Goal: Task Accomplishment & Management: Complete application form

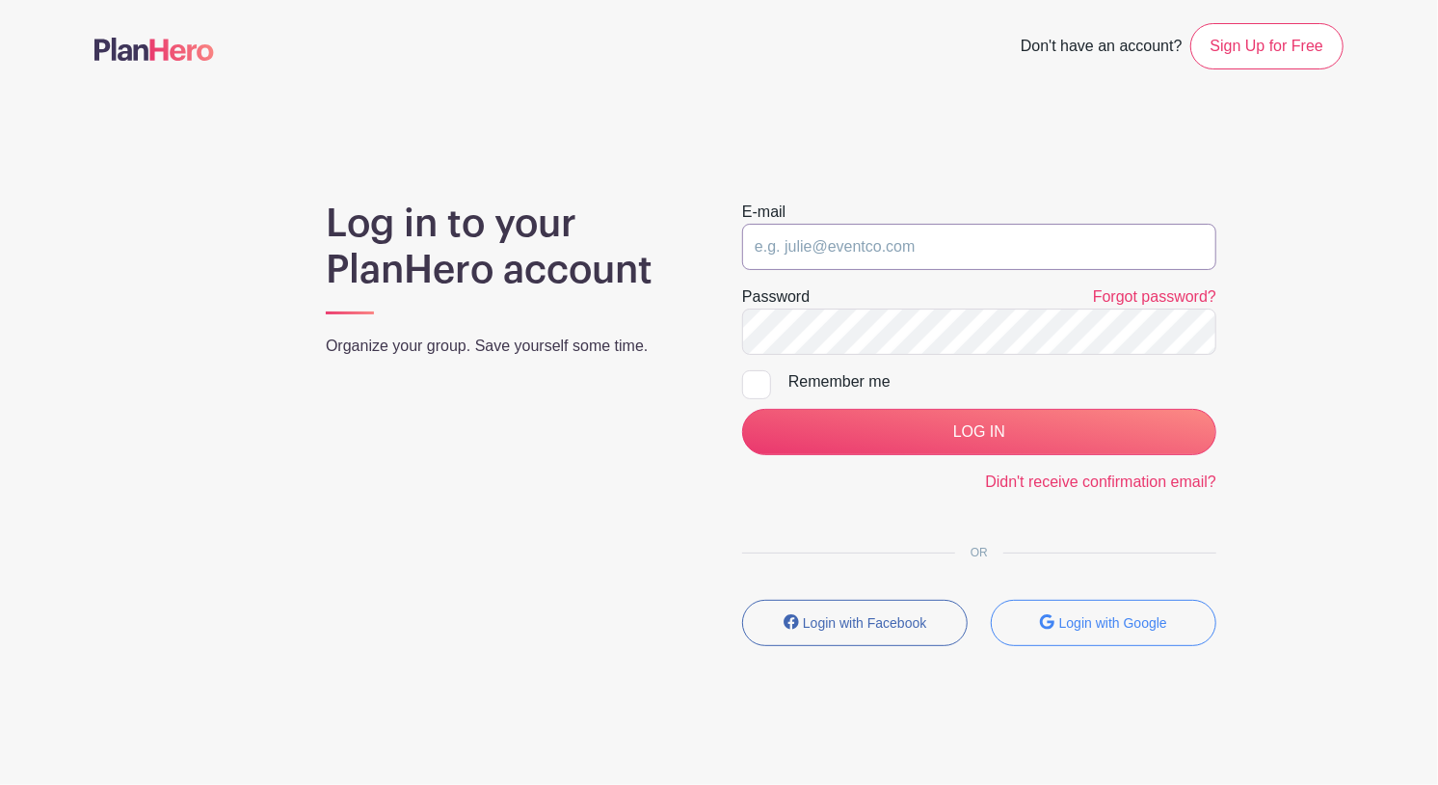
click at [760, 249] on input "email" at bounding box center [979, 247] width 474 height 46
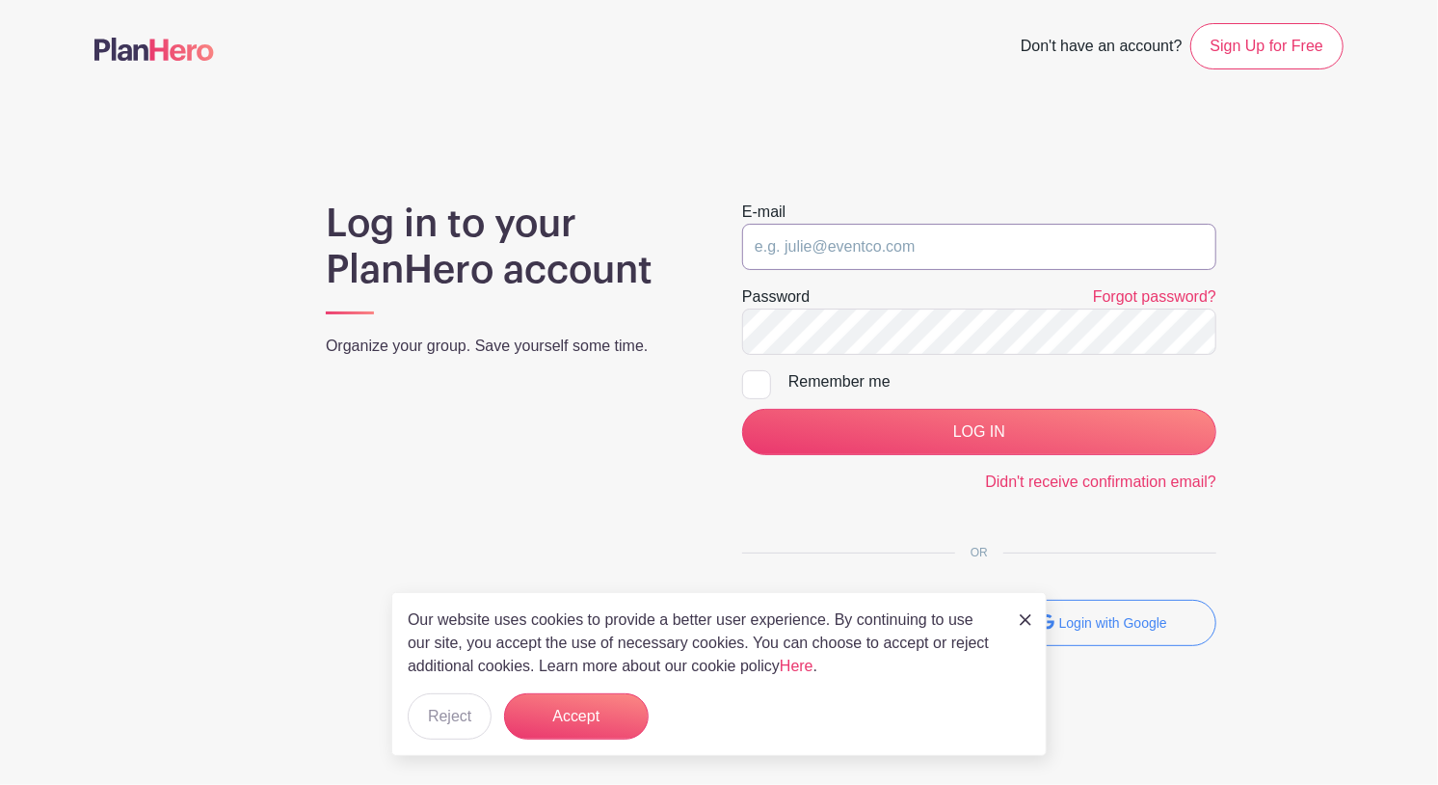
type input "[EMAIL_ADDRESS][DOMAIN_NAME]"
click at [764, 385] on div at bounding box center [756, 384] width 29 height 29
click at [755, 383] on input "Remember me" at bounding box center [748, 376] width 13 height 13
checkbox input "true"
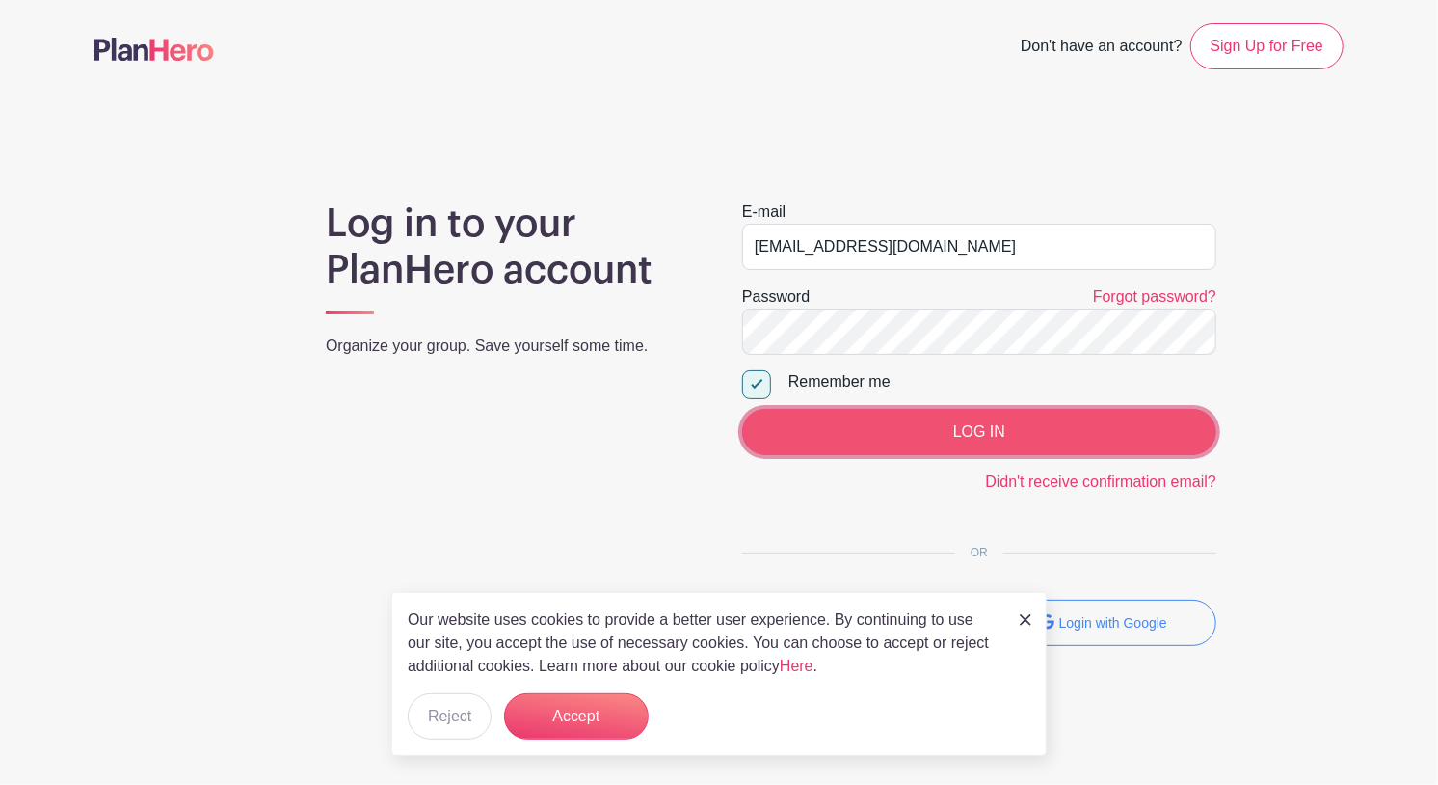
click at [967, 430] on input "LOG IN" at bounding box center [979, 432] width 474 height 46
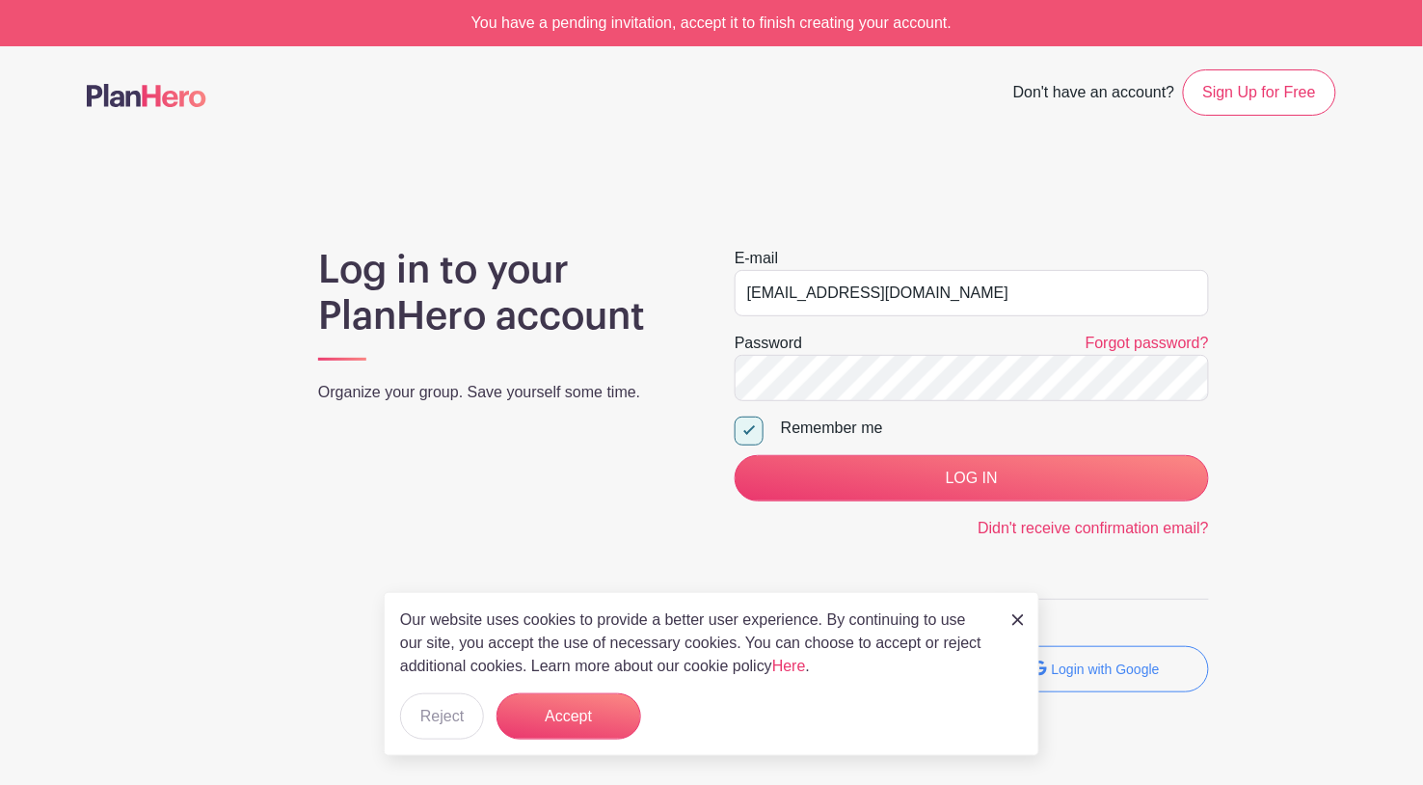
click at [1013, 622] on img at bounding box center [1018, 620] width 12 height 12
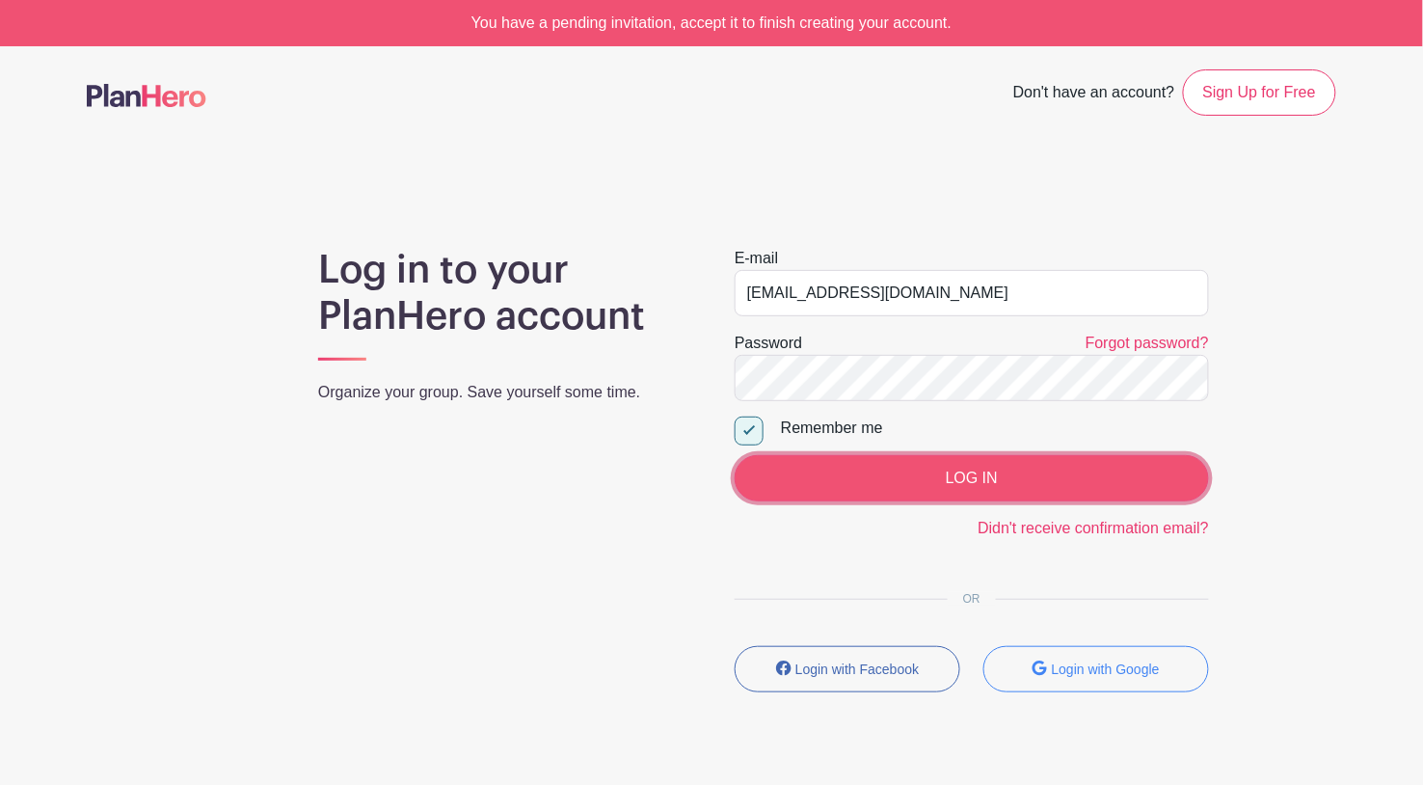
click at [972, 482] on input "LOG IN" at bounding box center [971, 478] width 474 height 46
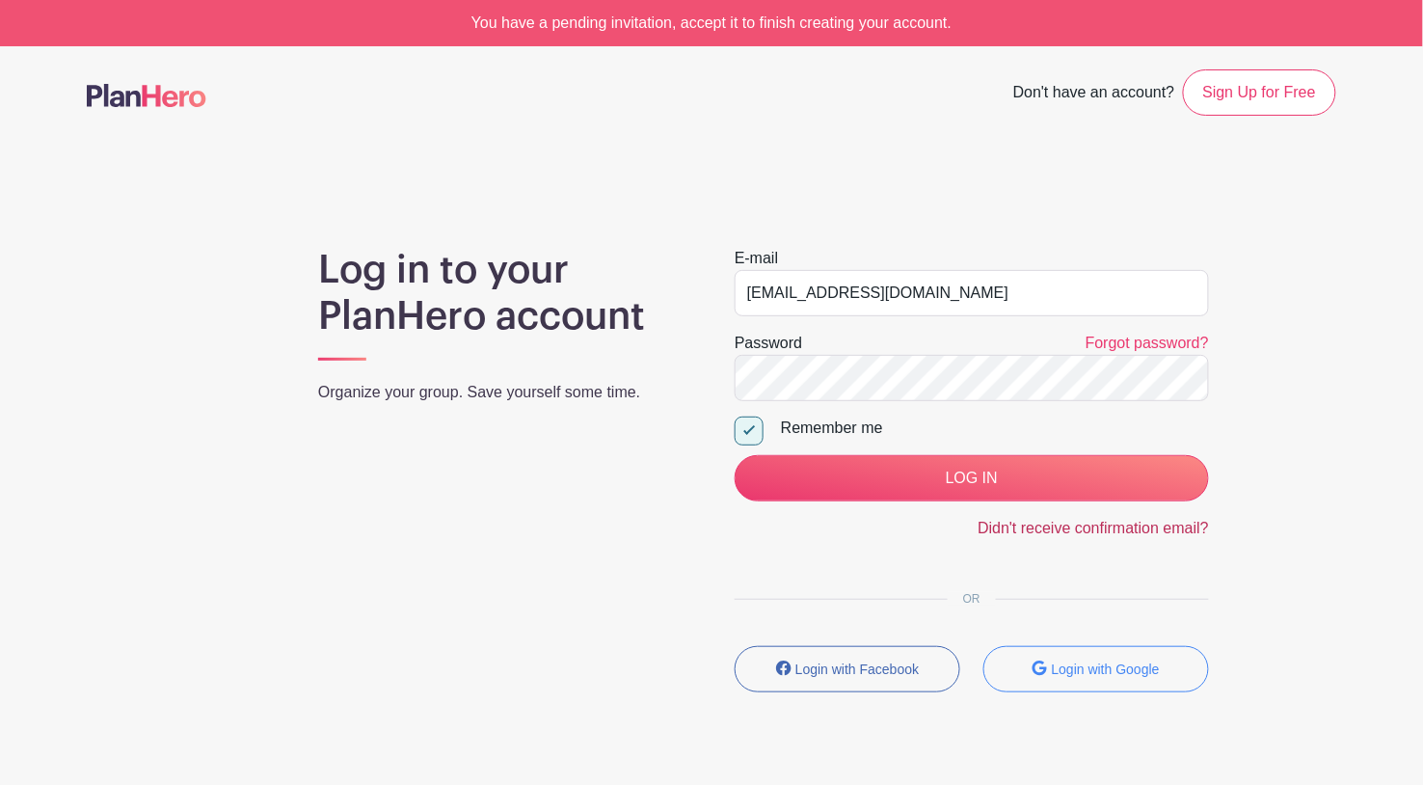
click at [1064, 529] on link "Didn't receive confirmation email?" at bounding box center [1092, 528] width 231 height 16
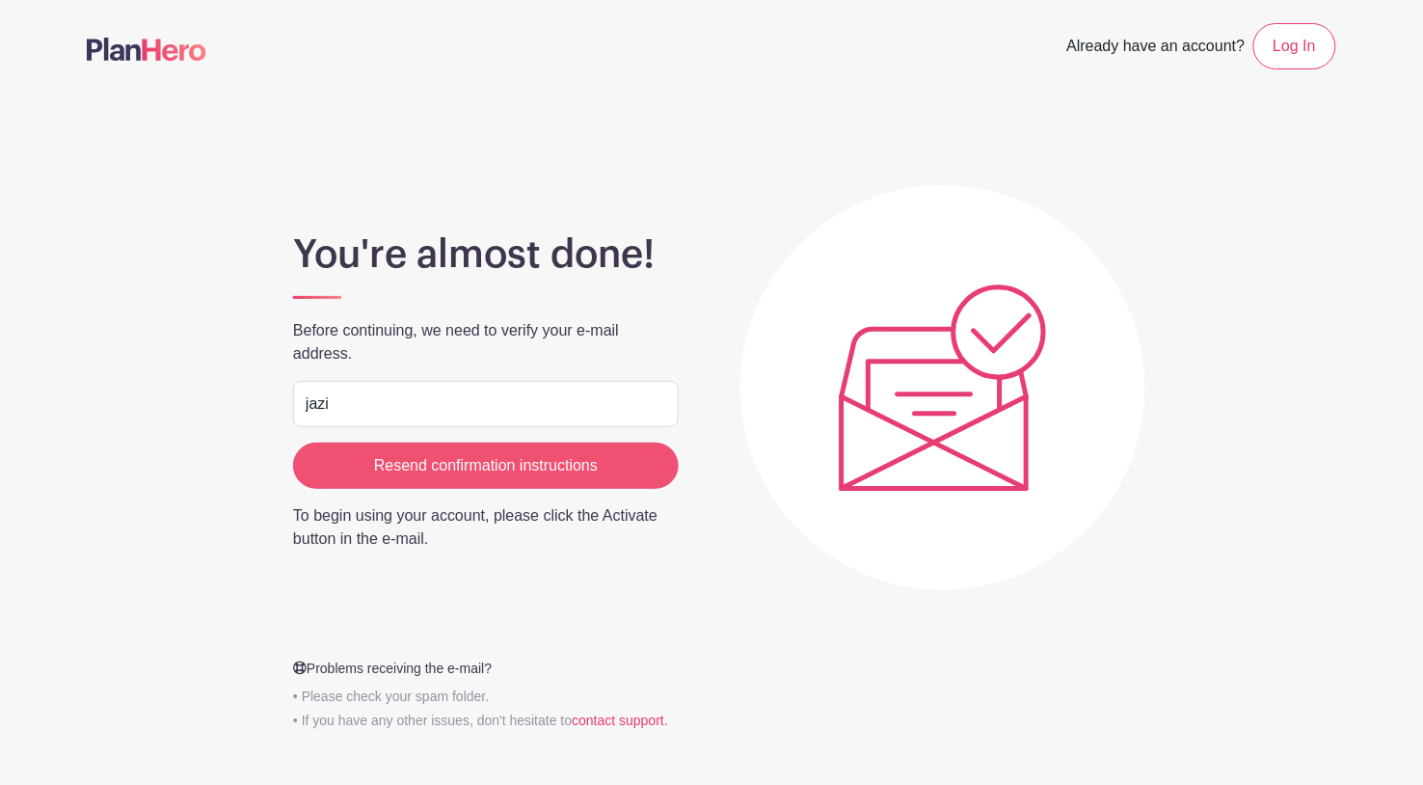
type input "[EMAIL_ADDRESS][DOMAIN_NAME]"
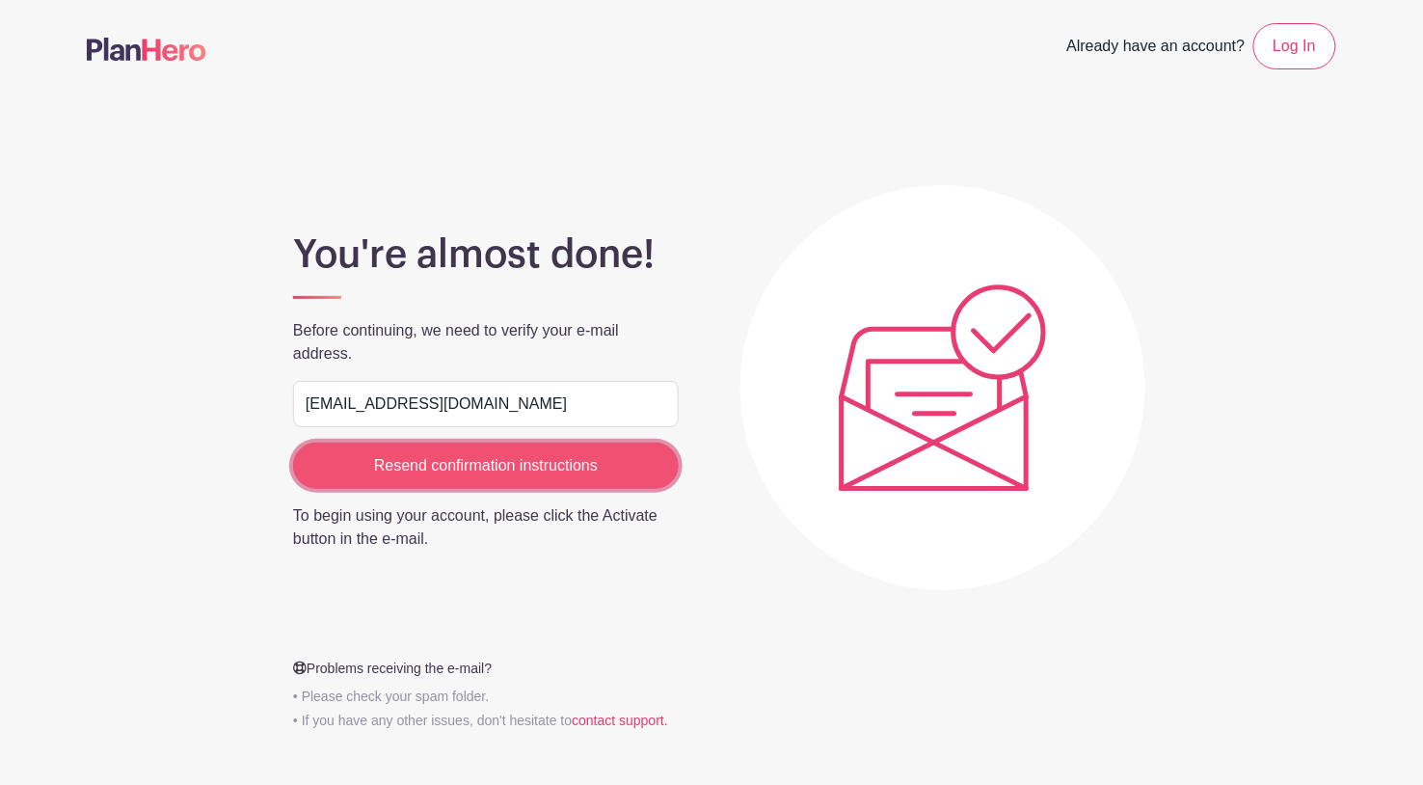
click at [474, 468] on input "Resend confirmation instructions" at bounding box center [486, 465] width 386 height 46
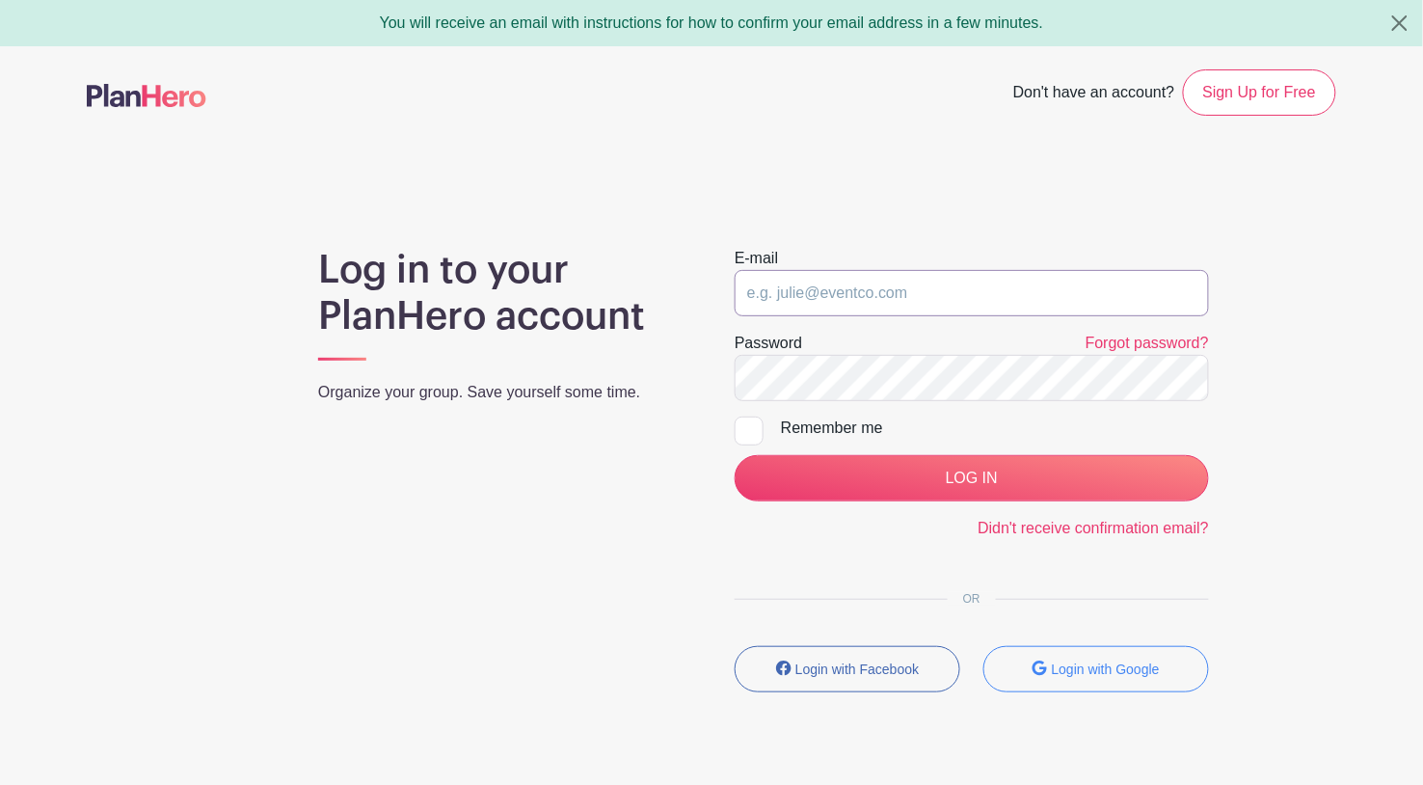
click at [775, 294] on input "email" at bounding box center [971, 293] width 474 height 46
type input "[EMAIL_ADDRESS][DOMAIN_NAME]"
click at [748, 423] on div at bounding box center [748, 430] width 29 height 29
click at [747, 423] on input "Remember me" at bounding box center [740, 422] width 13 height 13
checkbox input "true"
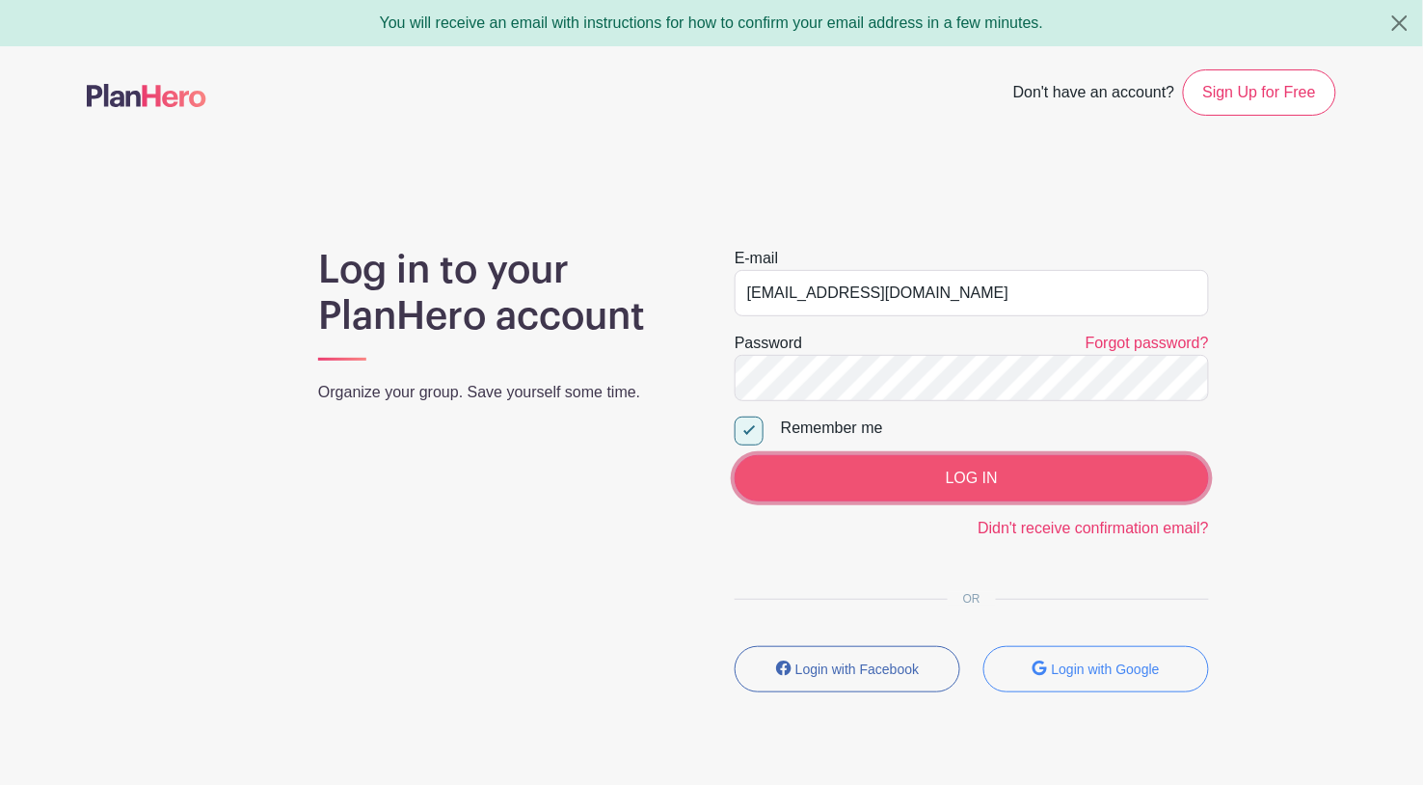
click at [978, 478] on input "LOG IN" at bounding box center [971, 478] width 474 height 46
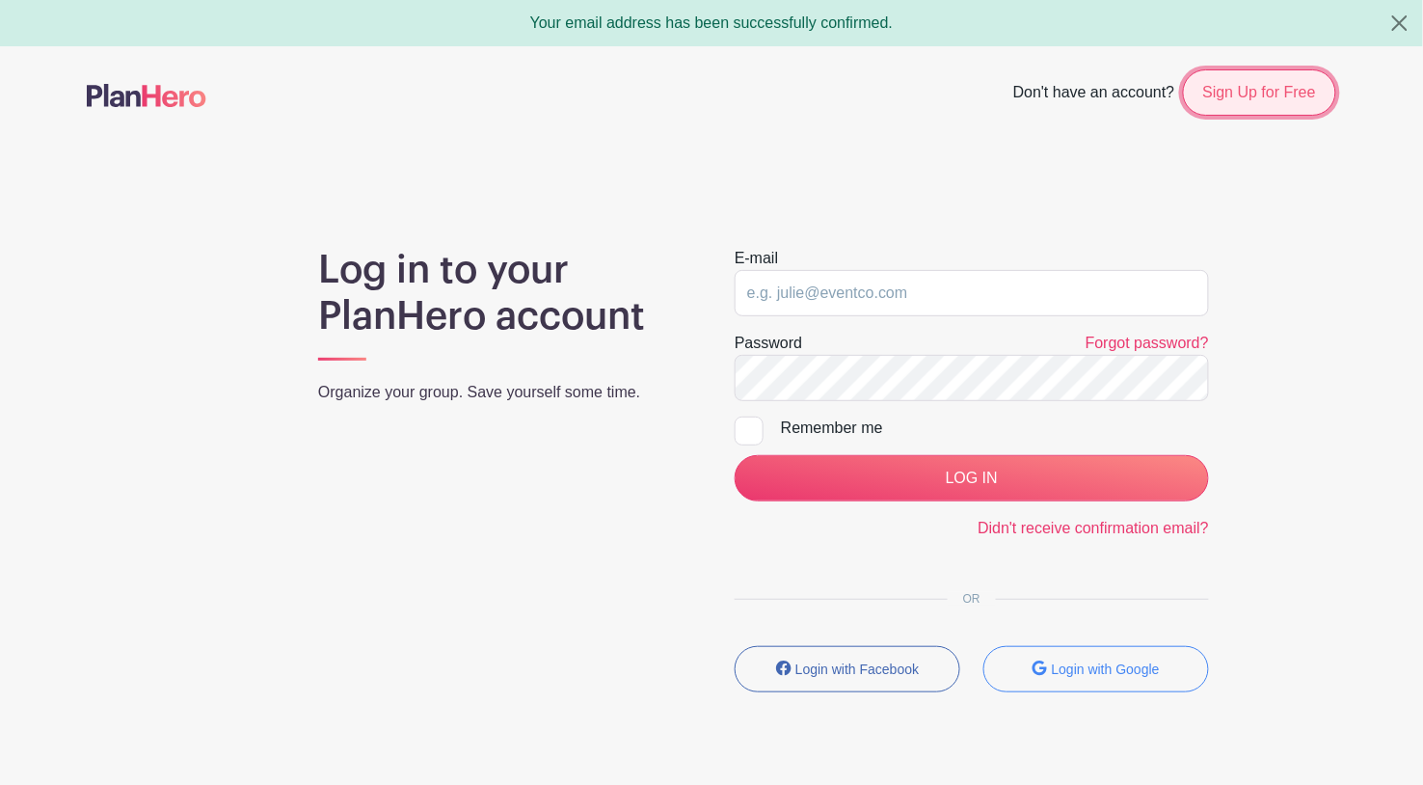
click at [1249, 93] on link "Sign Up for Free" at bounding box center [1259, 92] width 153 height 46
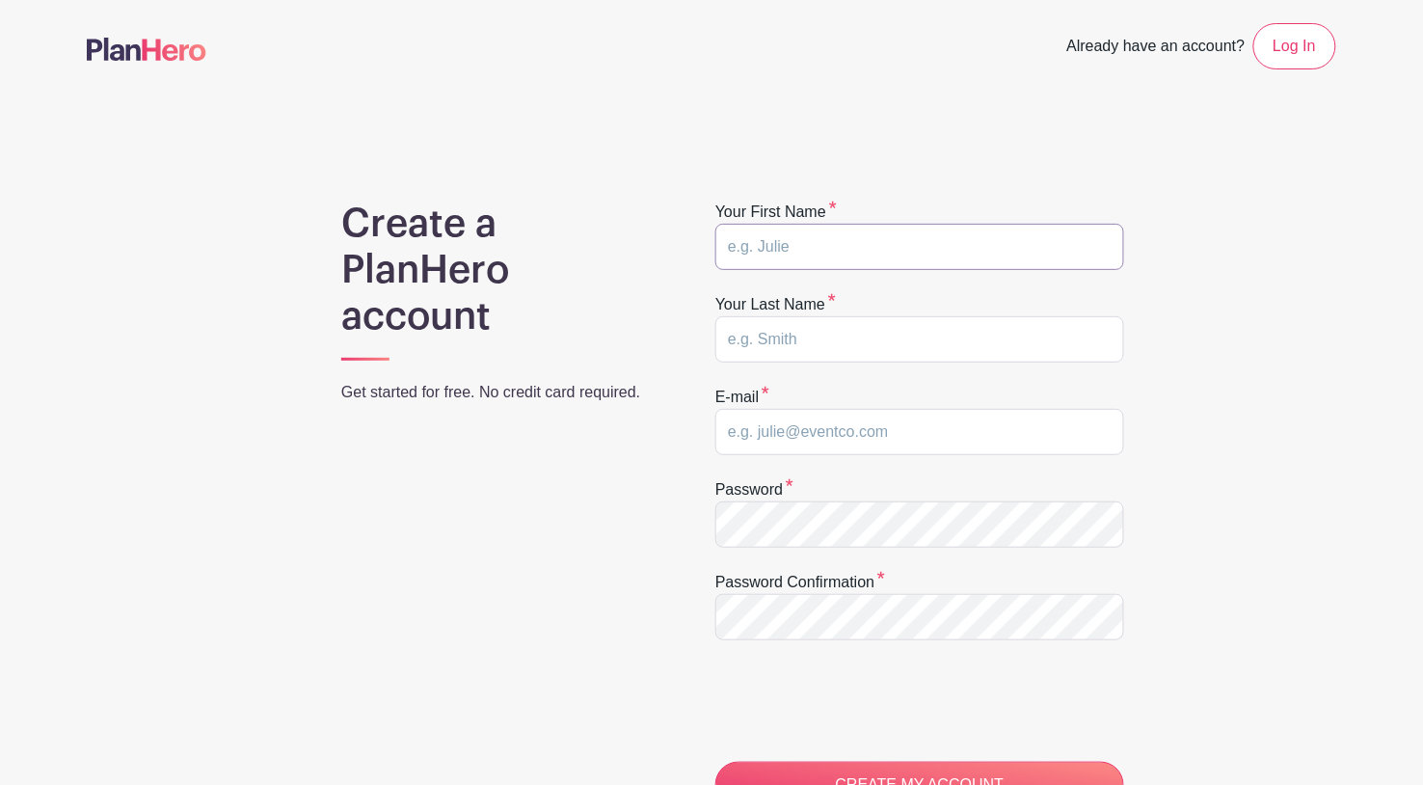
click at [784, 255] on input "text" at bounding box center [919, 247] width 409 height 46
type input "[PERSON_NAME]"
click at [769, 436] on input "email" at bounding box center [919, 432] width 409 height 46
type input "[EMAIL_ADDRESS][DOMAIN_NAME]"
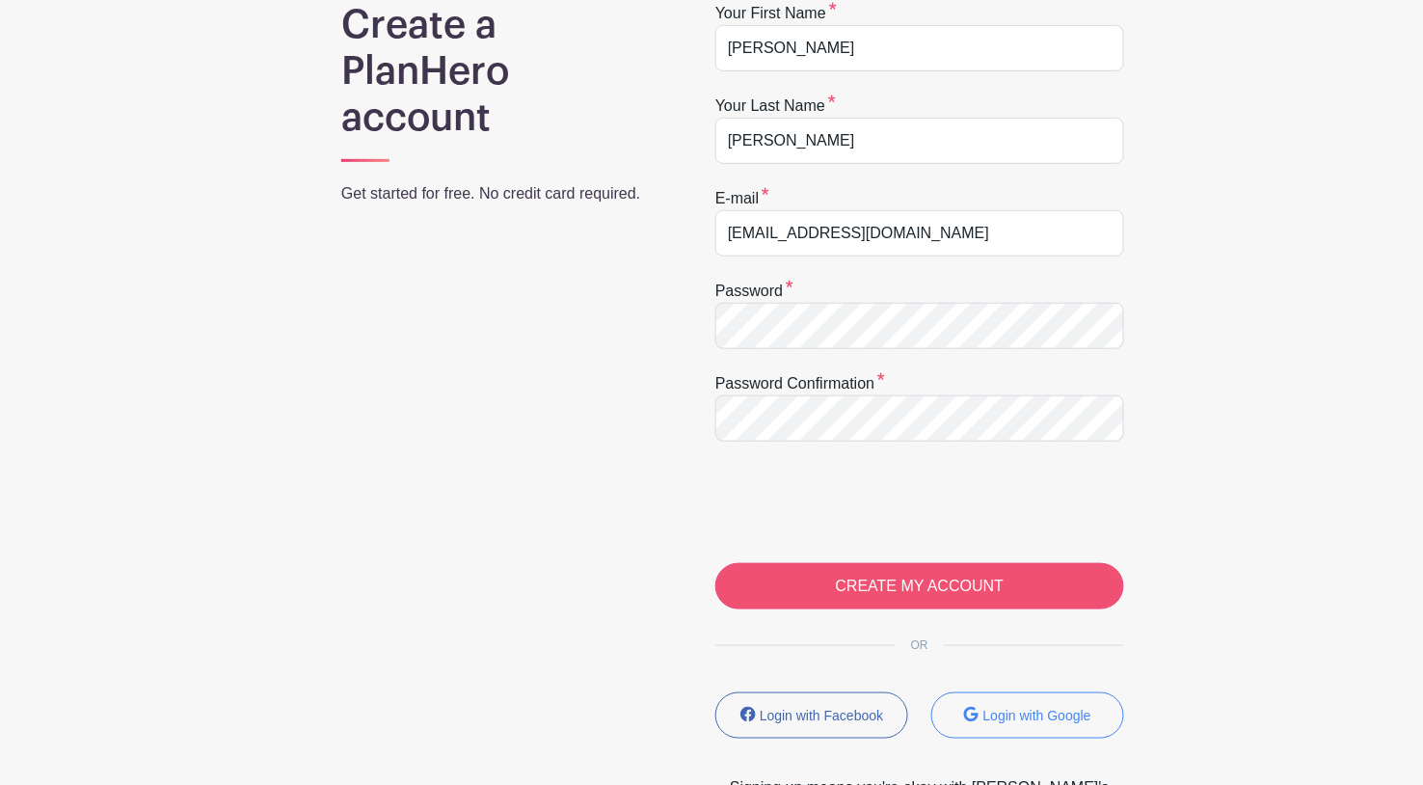
scroll to position [200, 0]
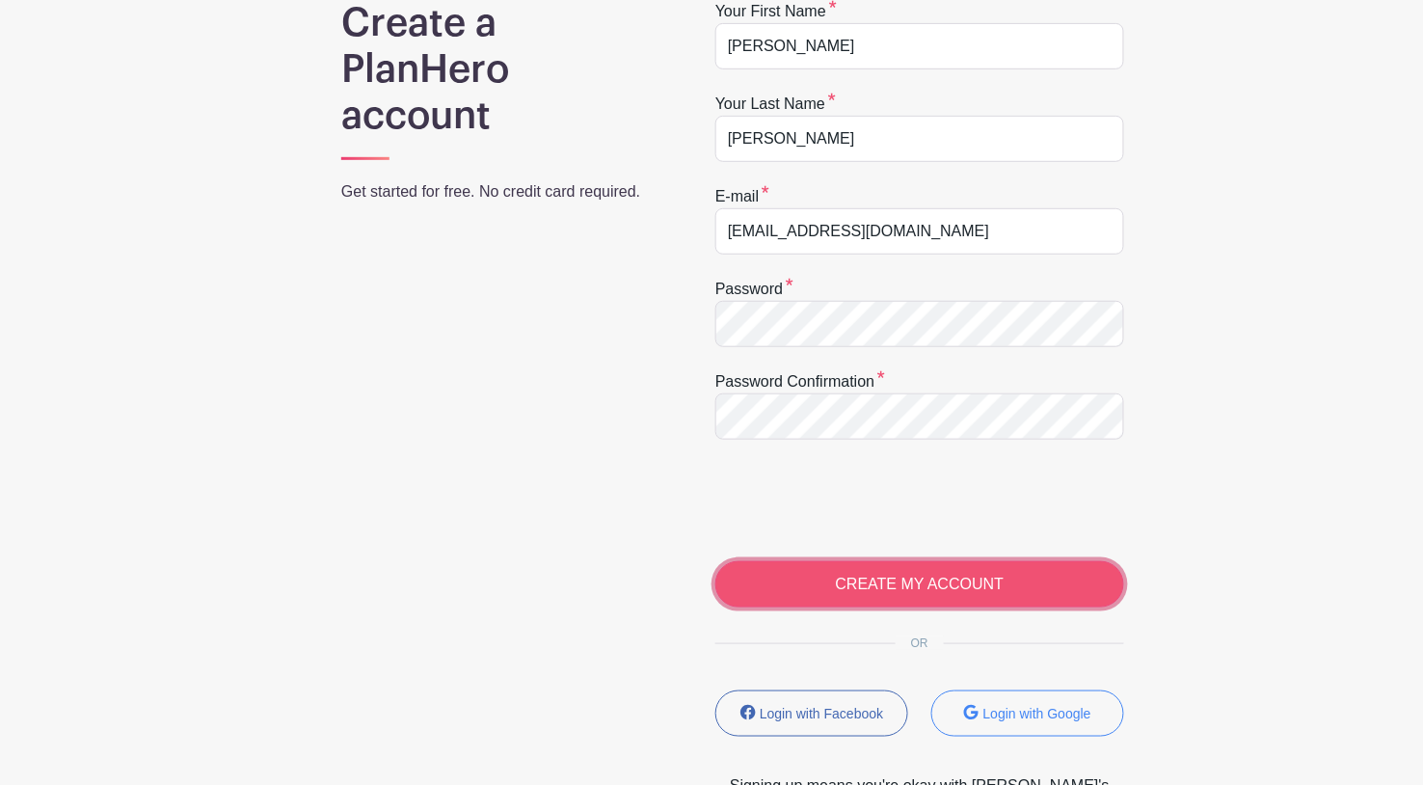
click at [904, 590] on input "CREATE MY ACCOUNT" at bounding box center [919, 584] width 409 height 46
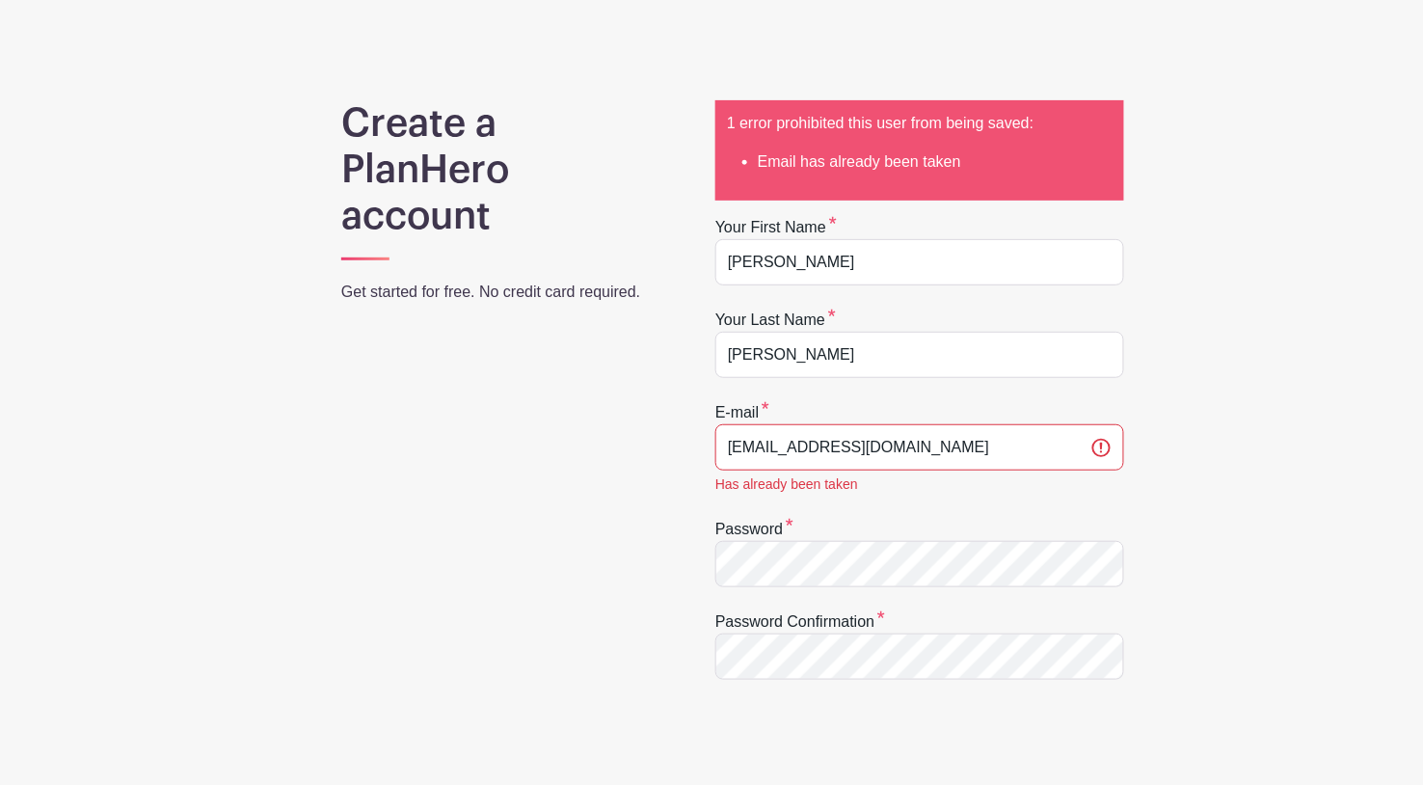
scroll to position [200, 0]
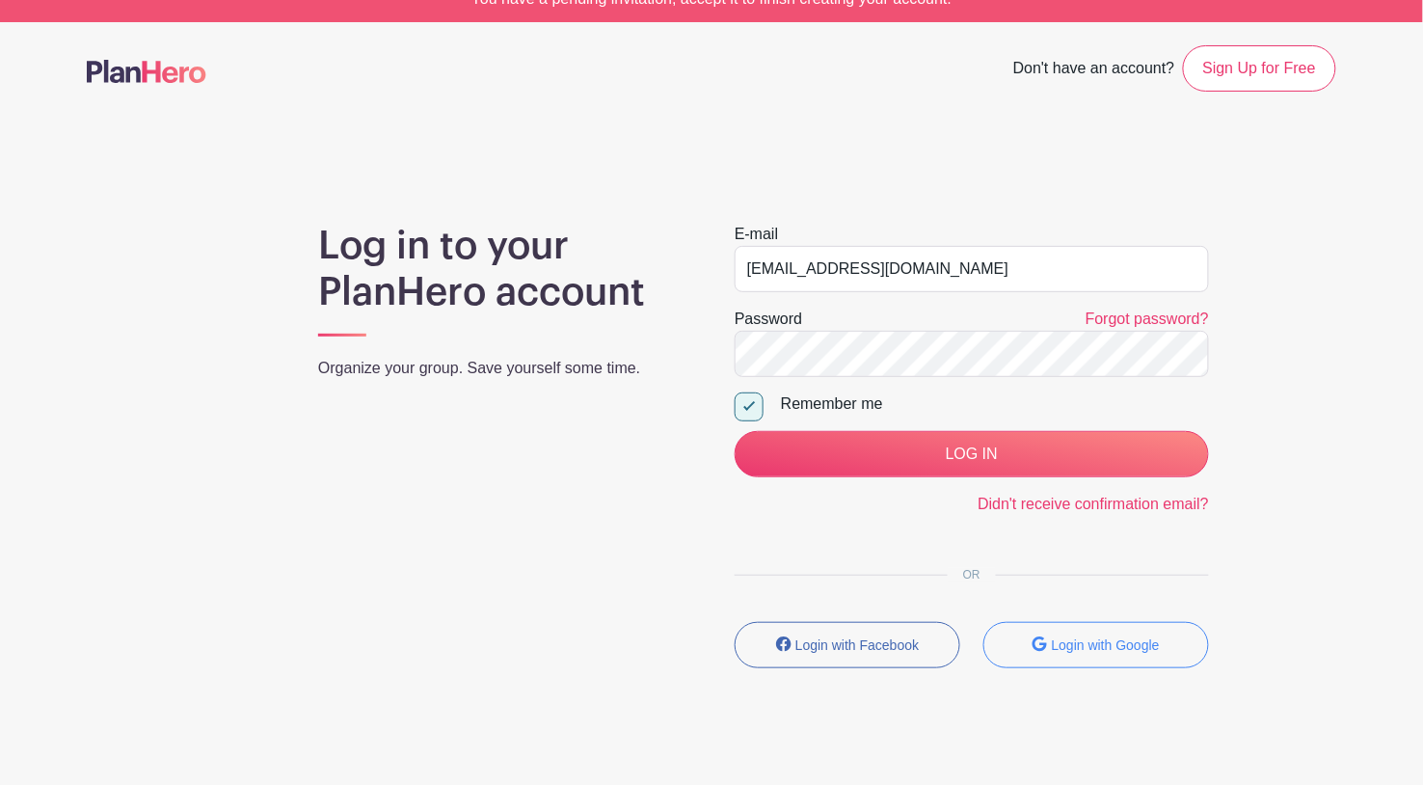
scroll to position [42, 0]
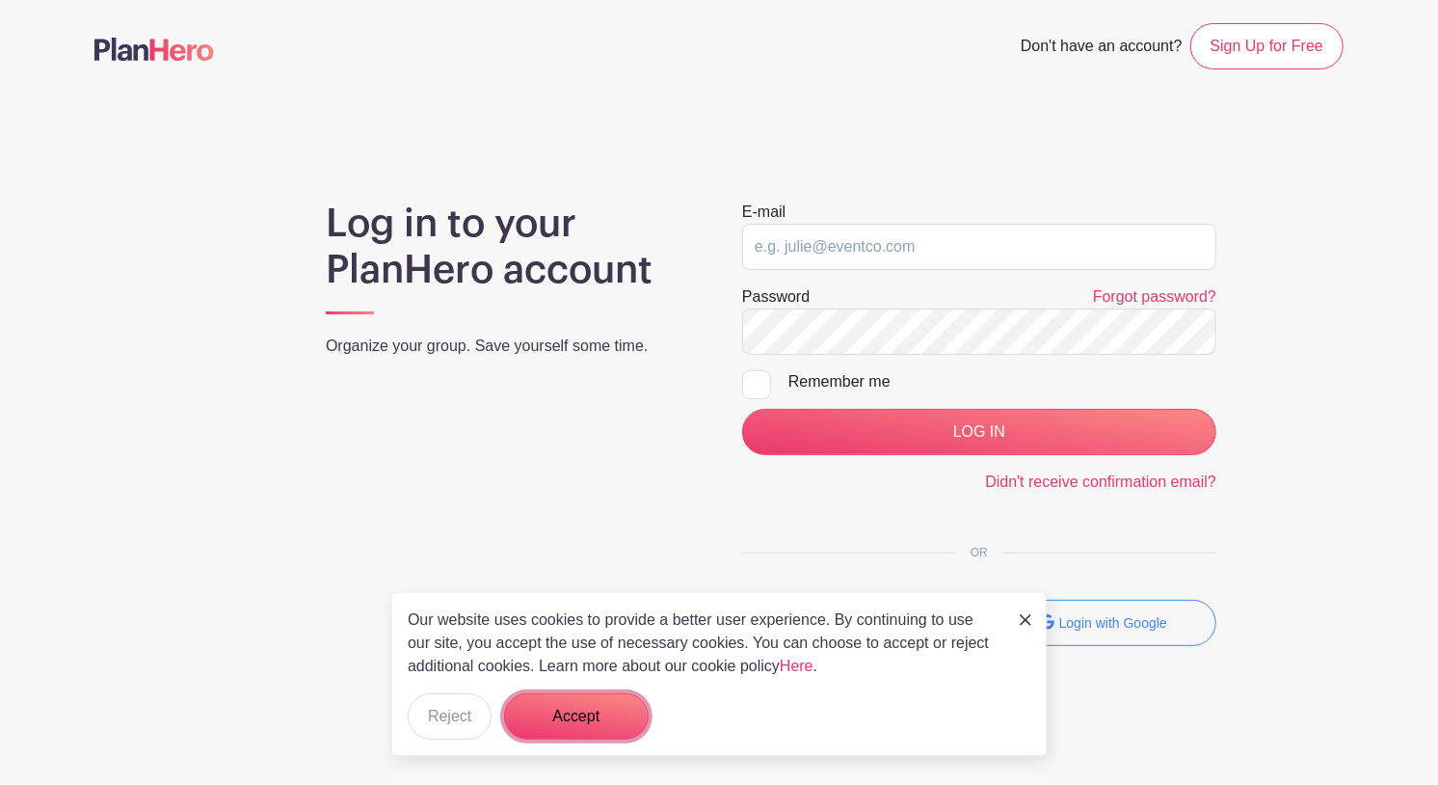
drag, startPoint x: 608, startPoint y: 706, endPoint x: 617, endPoint y: 696, distance: 13.0
click at [612, 703] on button "Accept" at bounding box center [576, 716] width 145 height 46
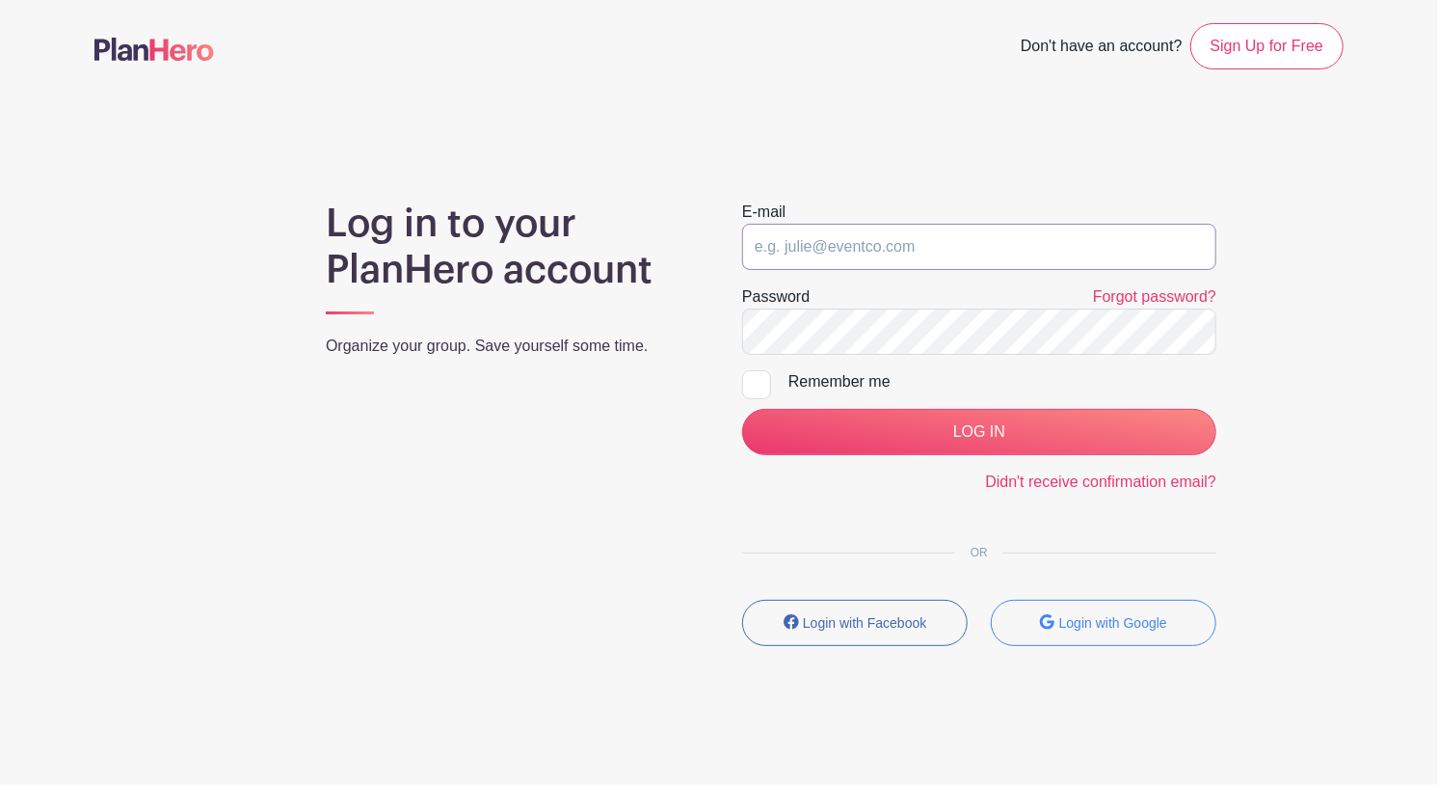
click at [795, 242] on input "email" at bounding box center [979, 247] width 474 height 46
type input "[EMAIL_ADDRESS][DOMAIN_NAME]"
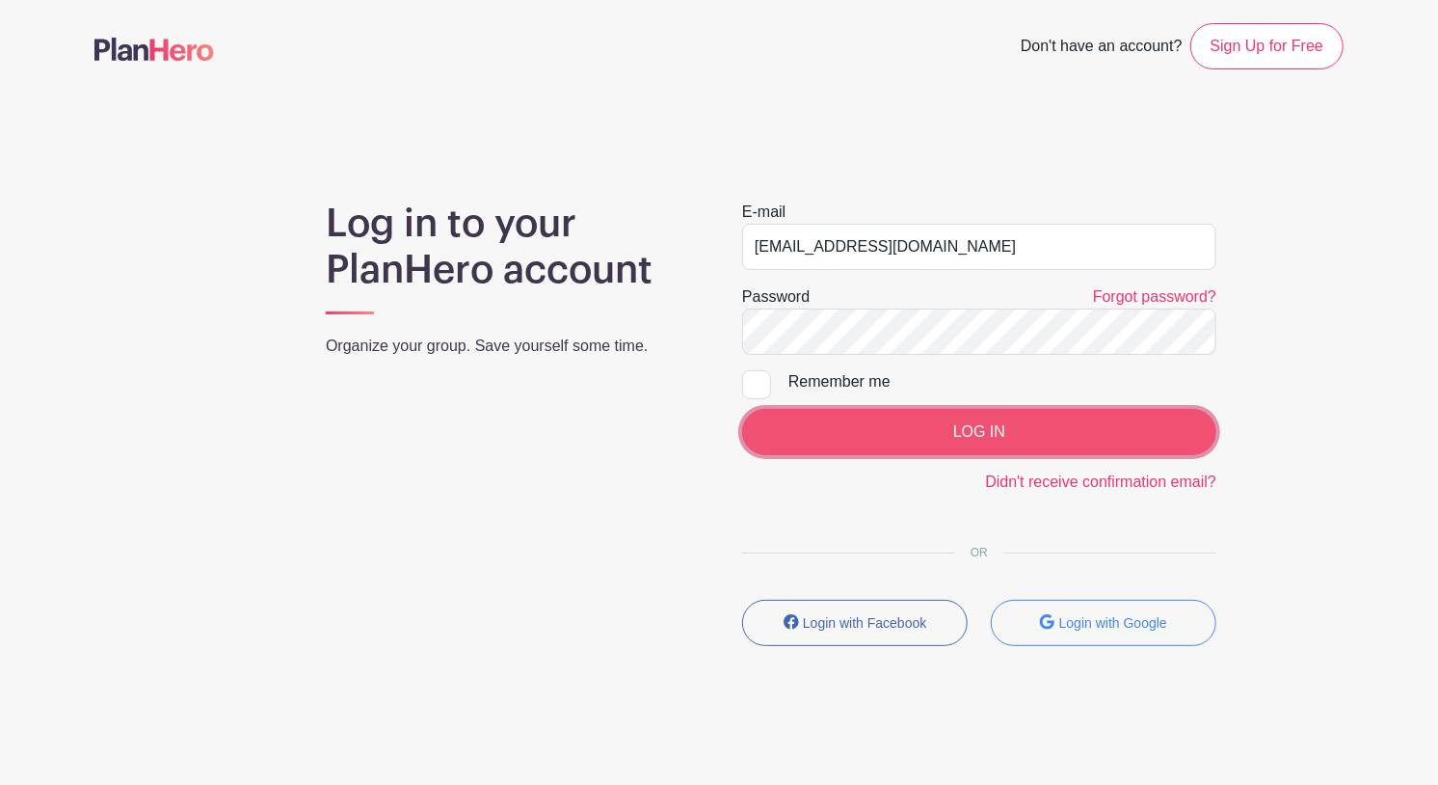
click at [974, 428] on input "LOG IN" at bounding box center [979, 432] width 474 height 46
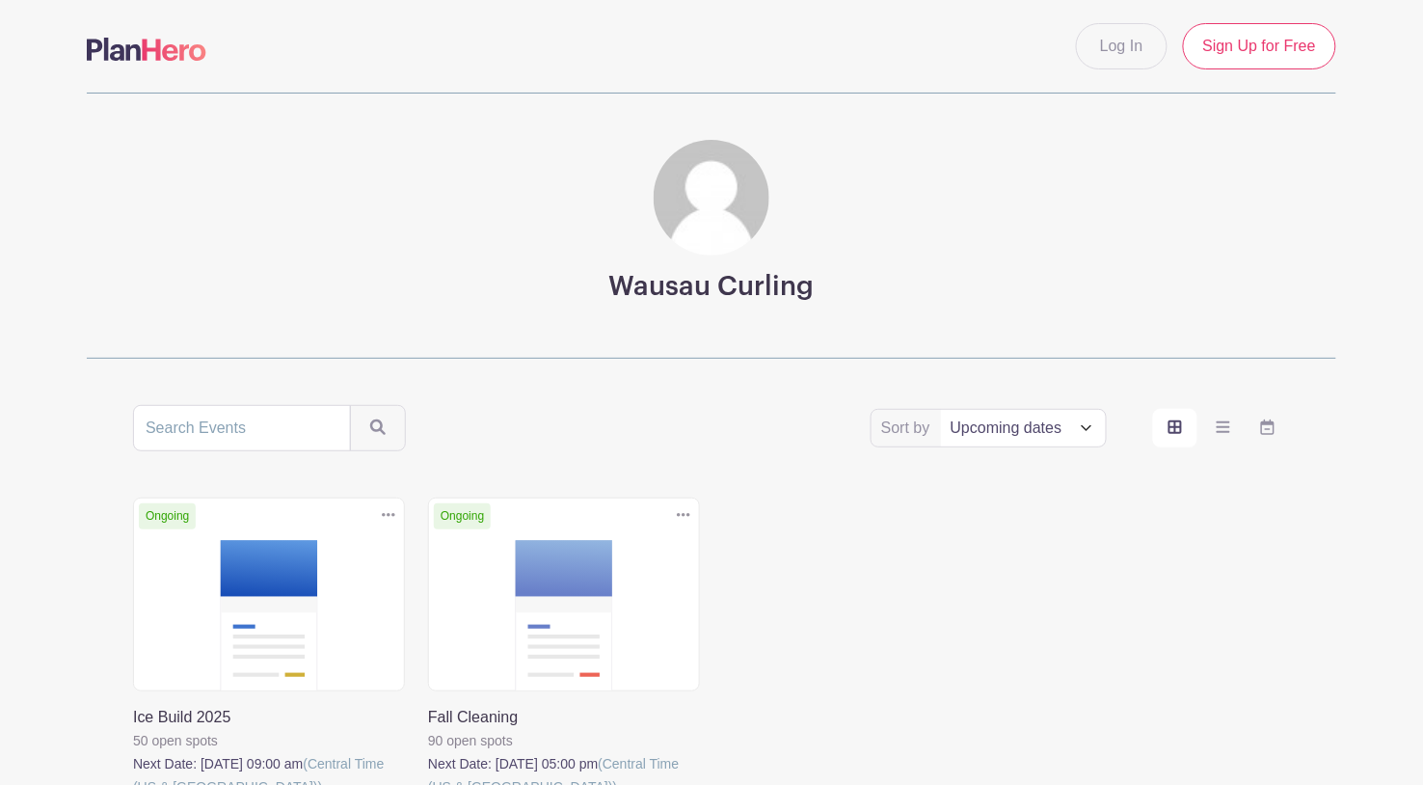
scroll to position [100, 0]
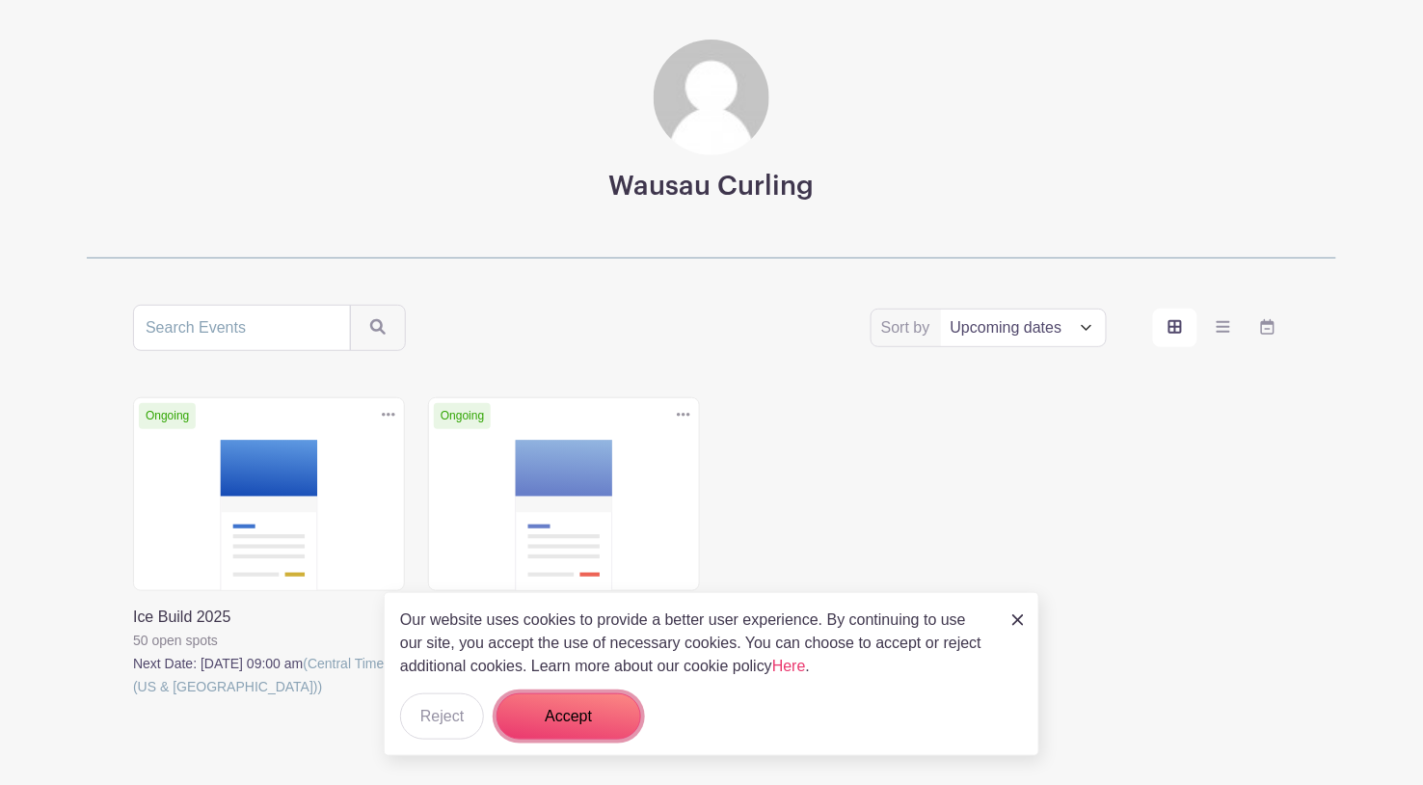
click at [576, 707] on button "Accept" at bounding box center [568, 716] width 145 height 46
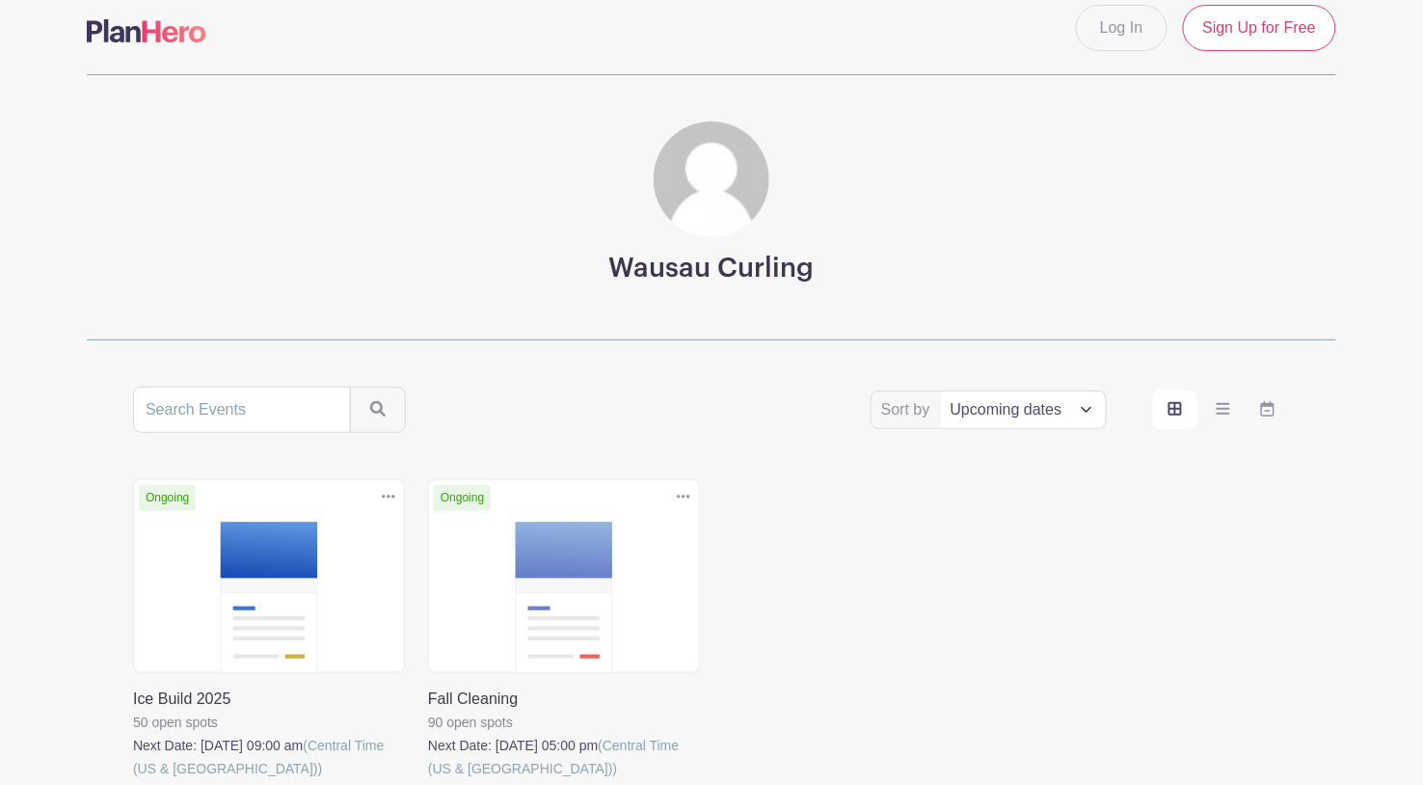
scroll to position [0, 0]
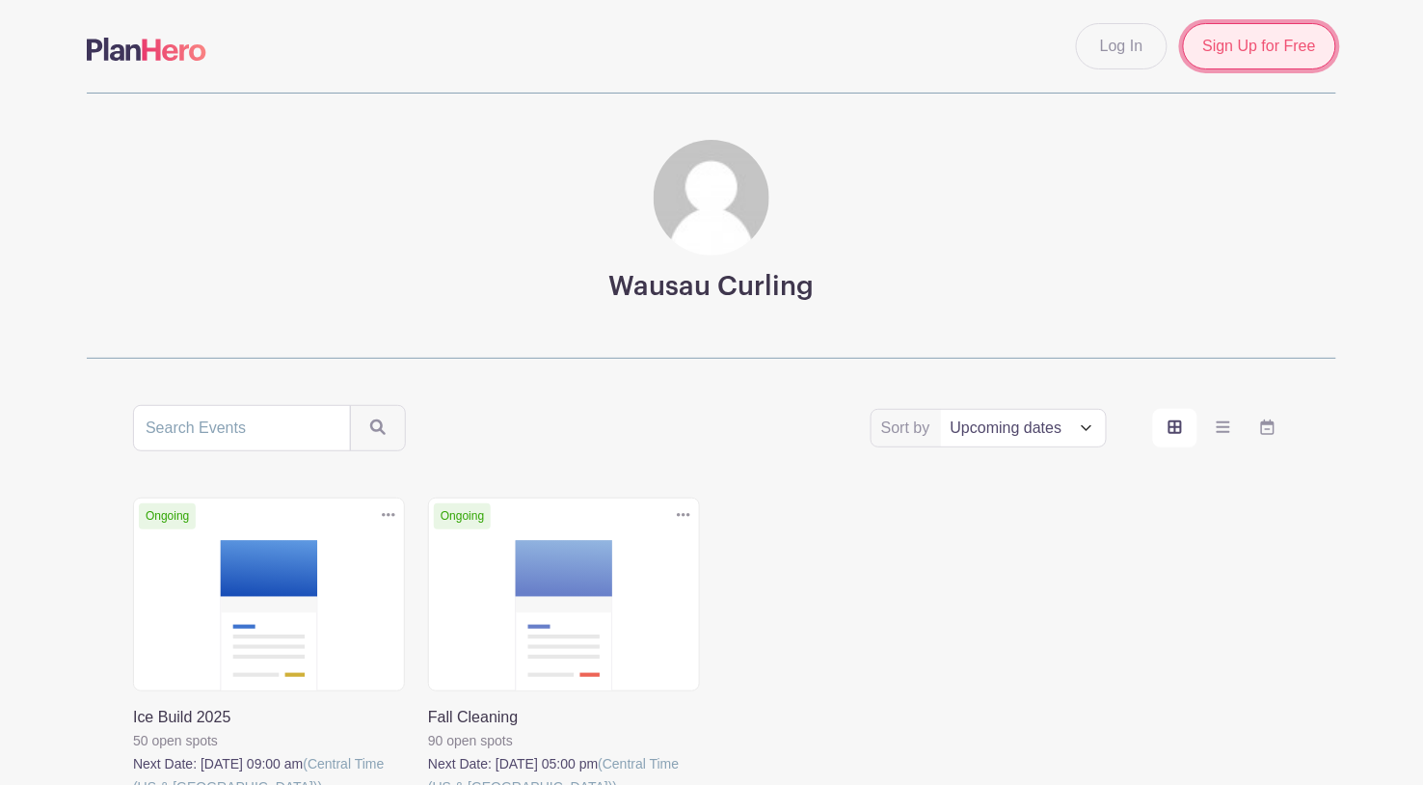
click at [1232, 50] on link "Sign Up for Free" at bounding box center [1259, 46] width 153 height 46
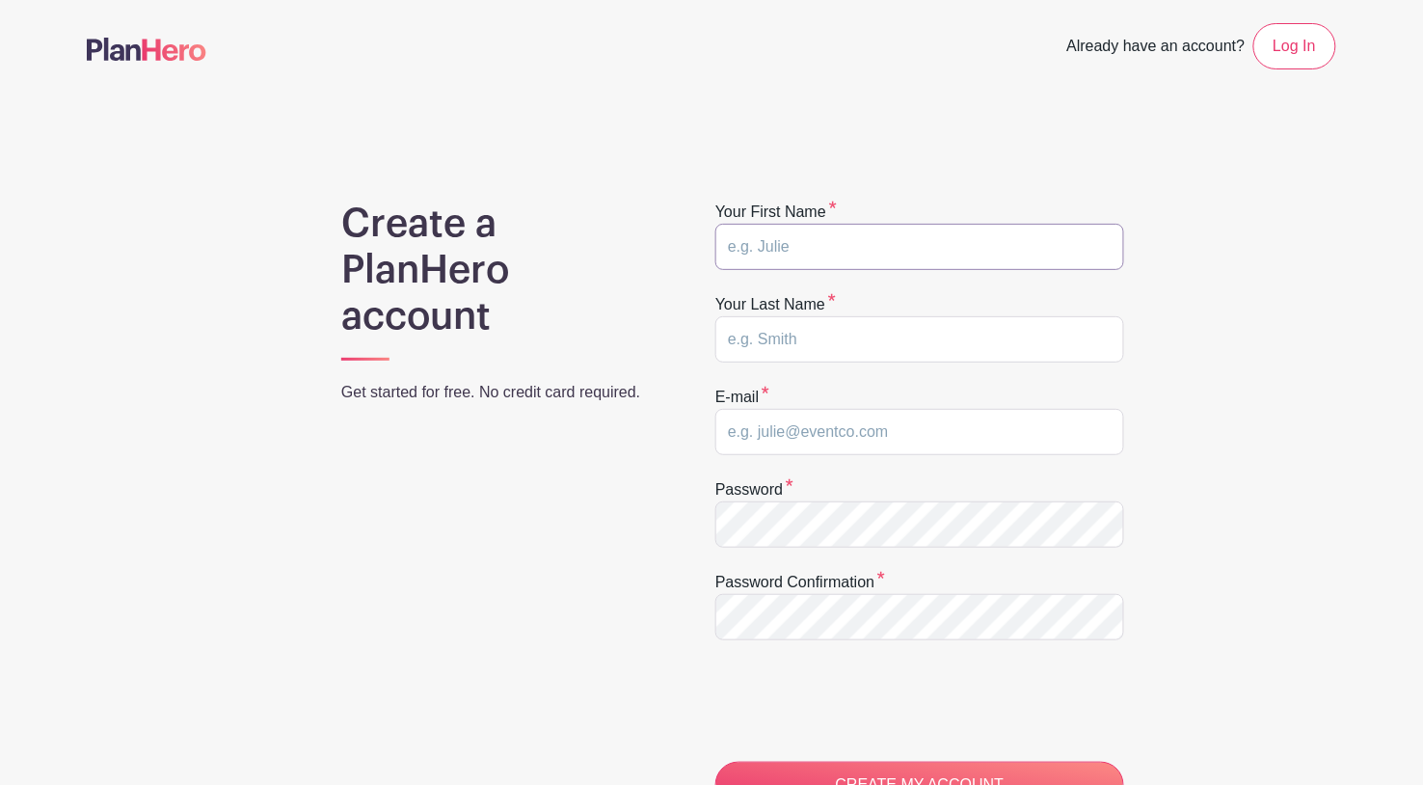
click at [789, 247] on input "text" at bounding box center [919, 247] width 409 height 46
type input "[PERSON_NAME]"
type input "[EMAIL_ADDRESS][DOMAIN_NAME]"
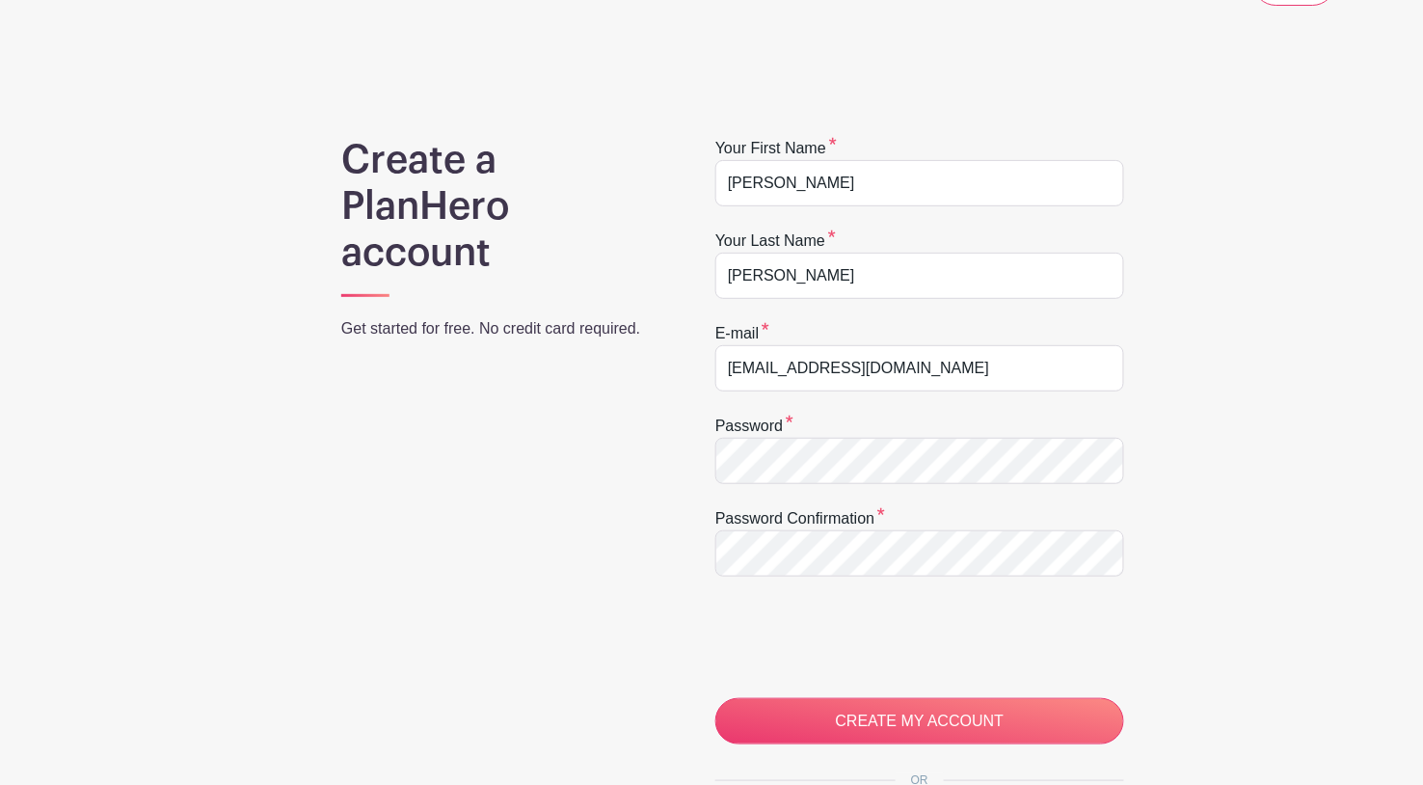
scroll to position [200, 0]
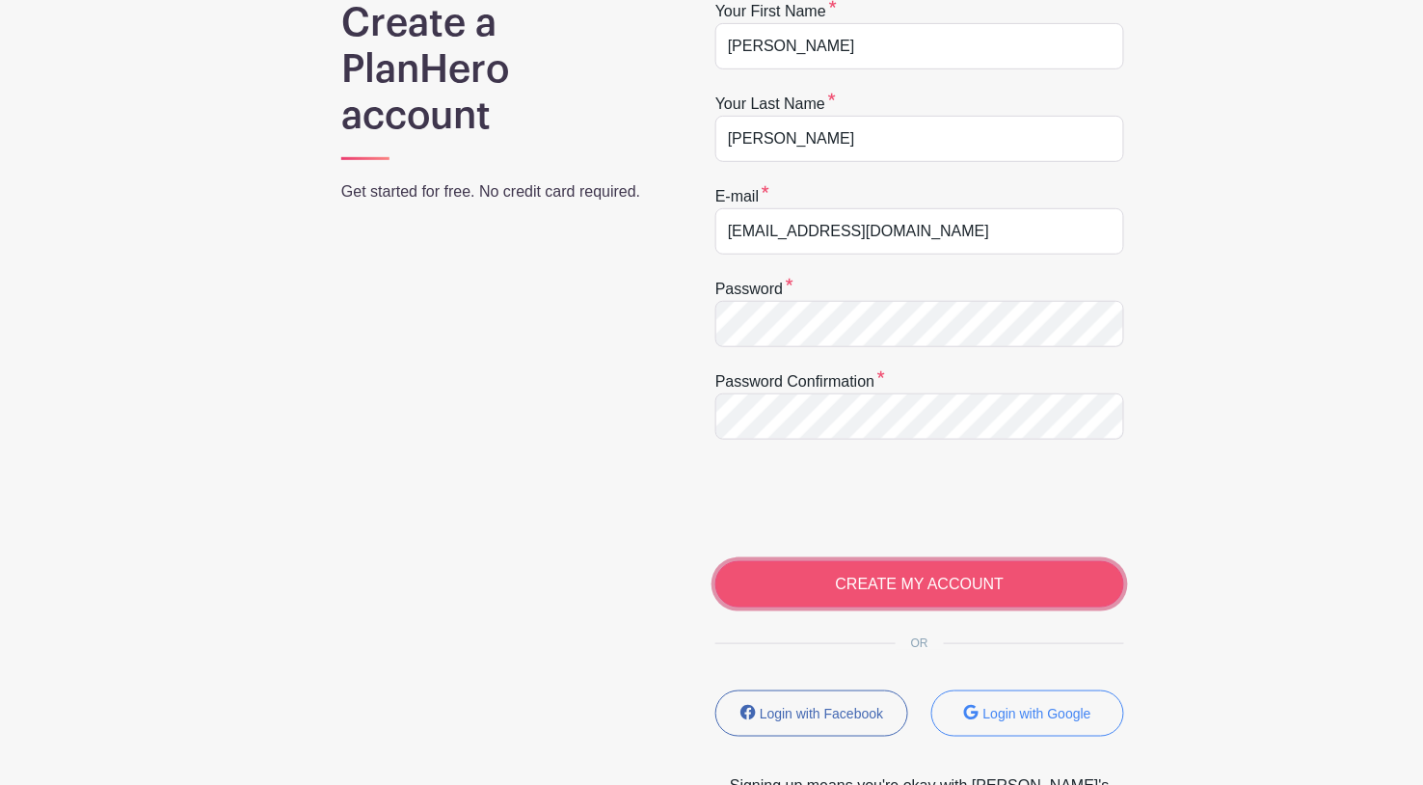
click at [894, 590] on input "CREATE MY ACCOUNT" at bounding box center [919, 584] width 409 height 46
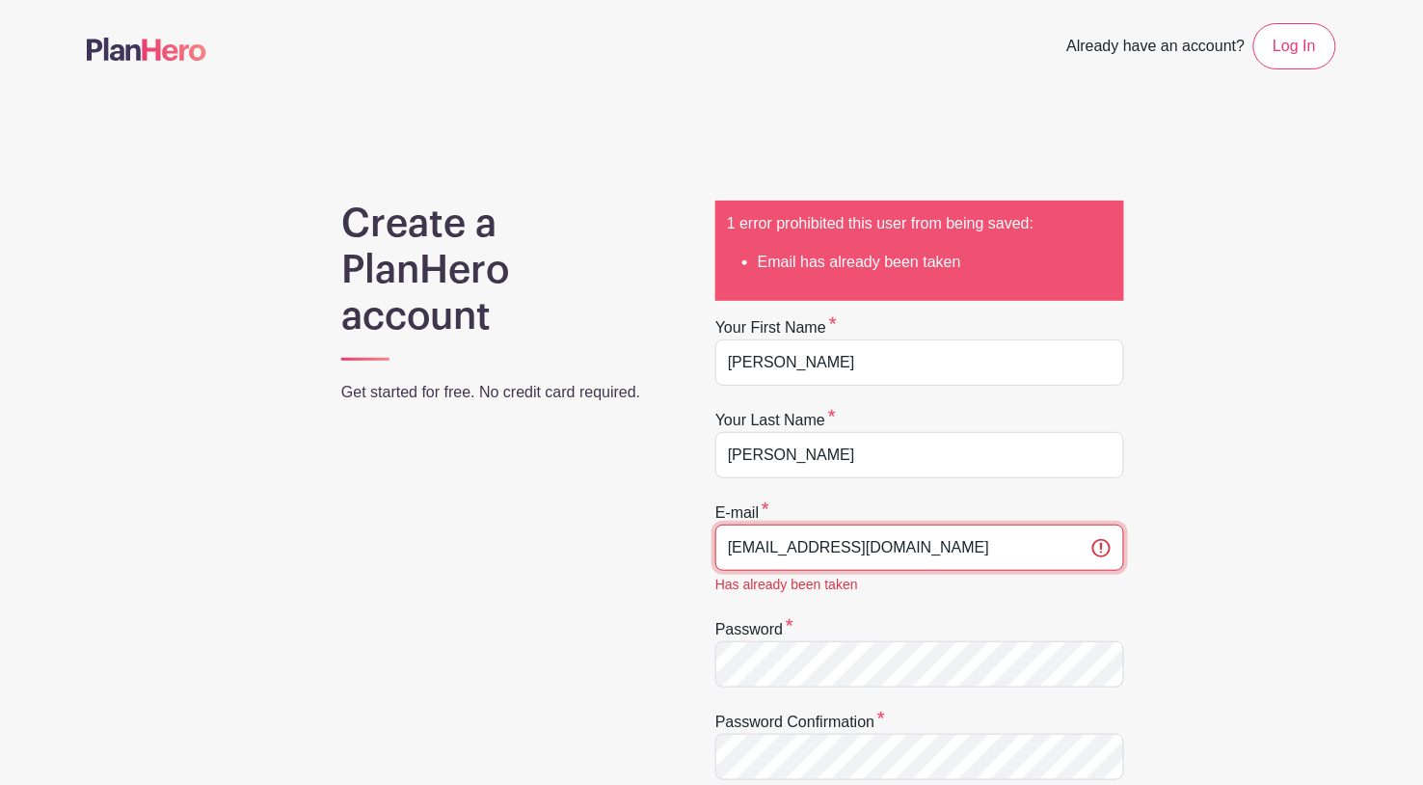
click at [1101, 550] on input "[EMAIL_ADDRESS][DOMAIN_NAME]" at bounding box center [919, 547] width 409 height 46
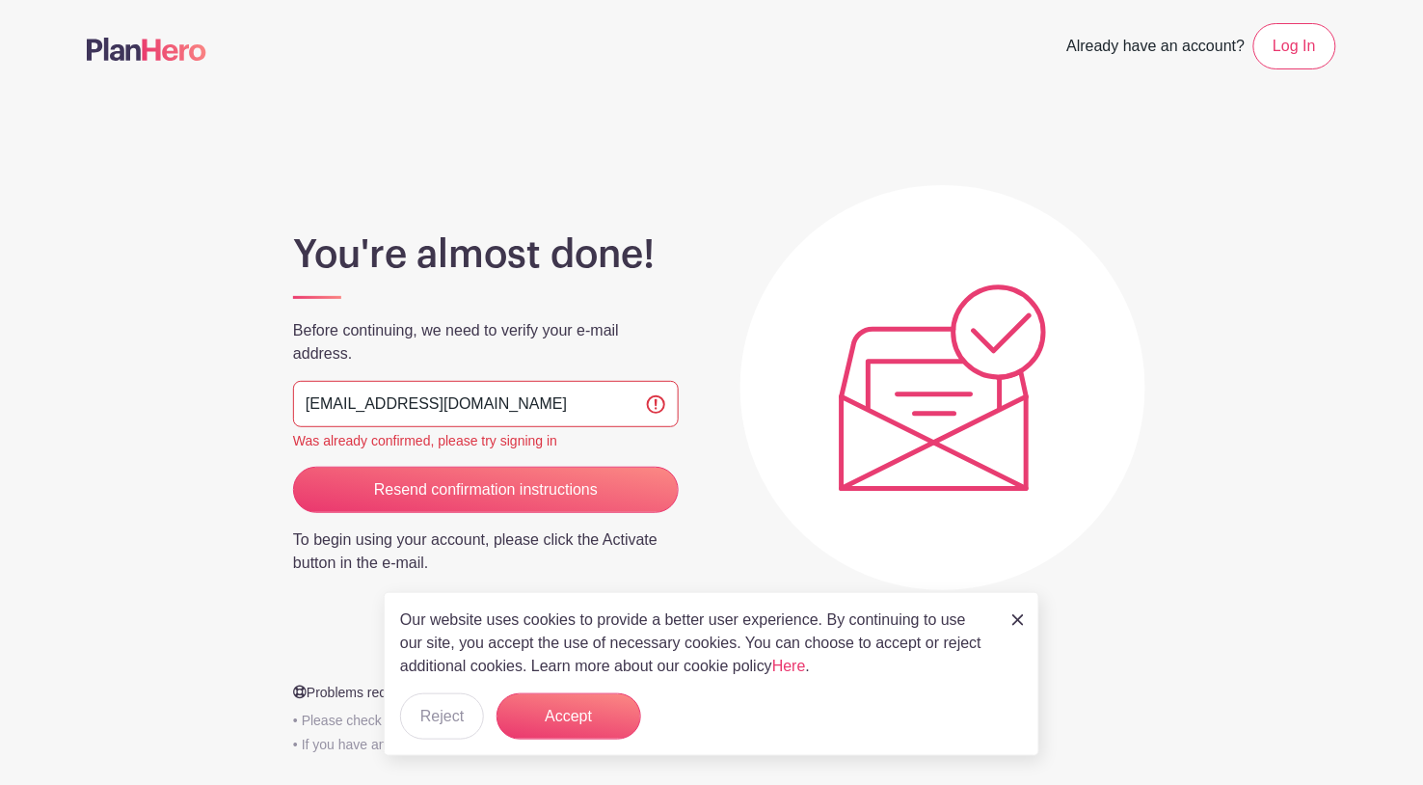
scroll to position [93, 0]
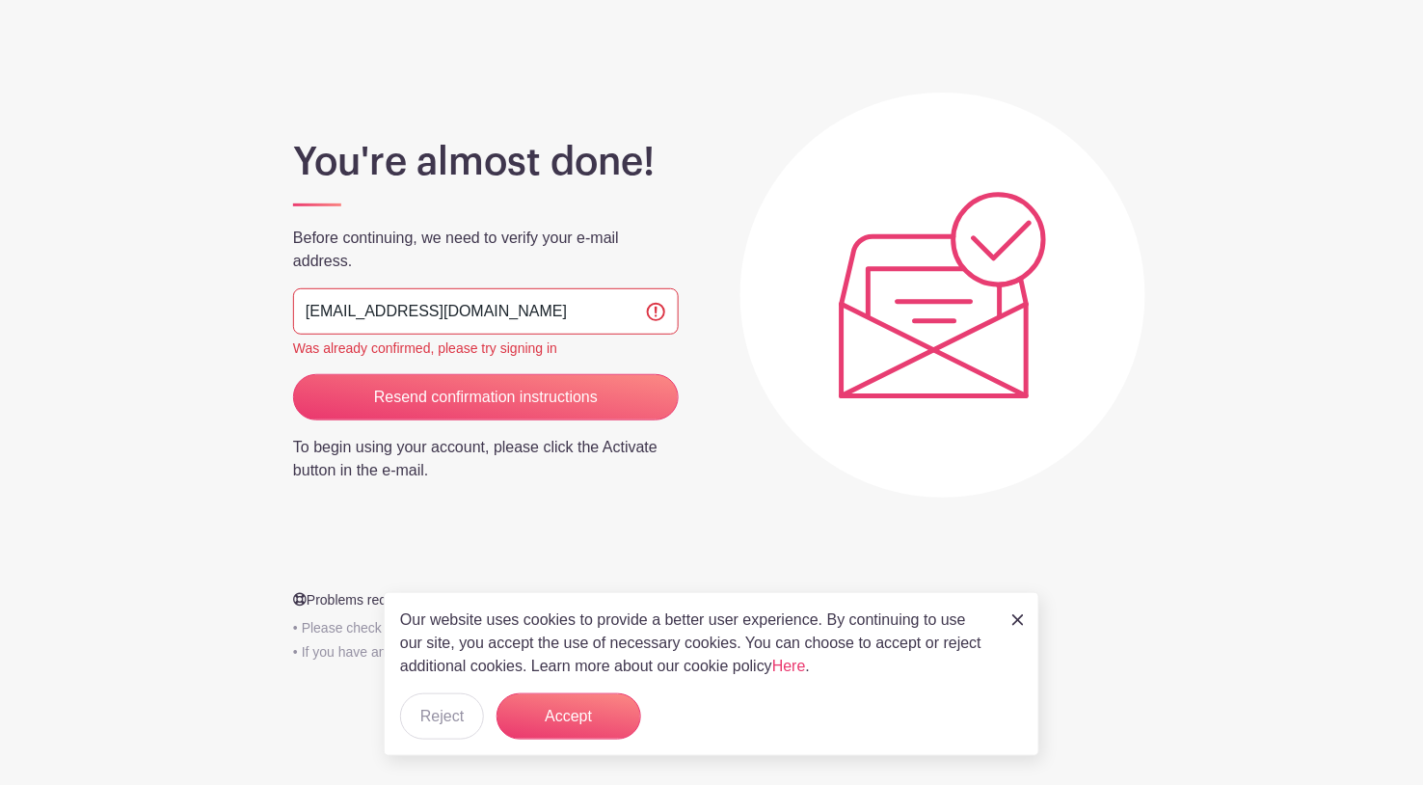
click at [1019, 621] on img at bounding box center [1018, 620] width 12 height 12
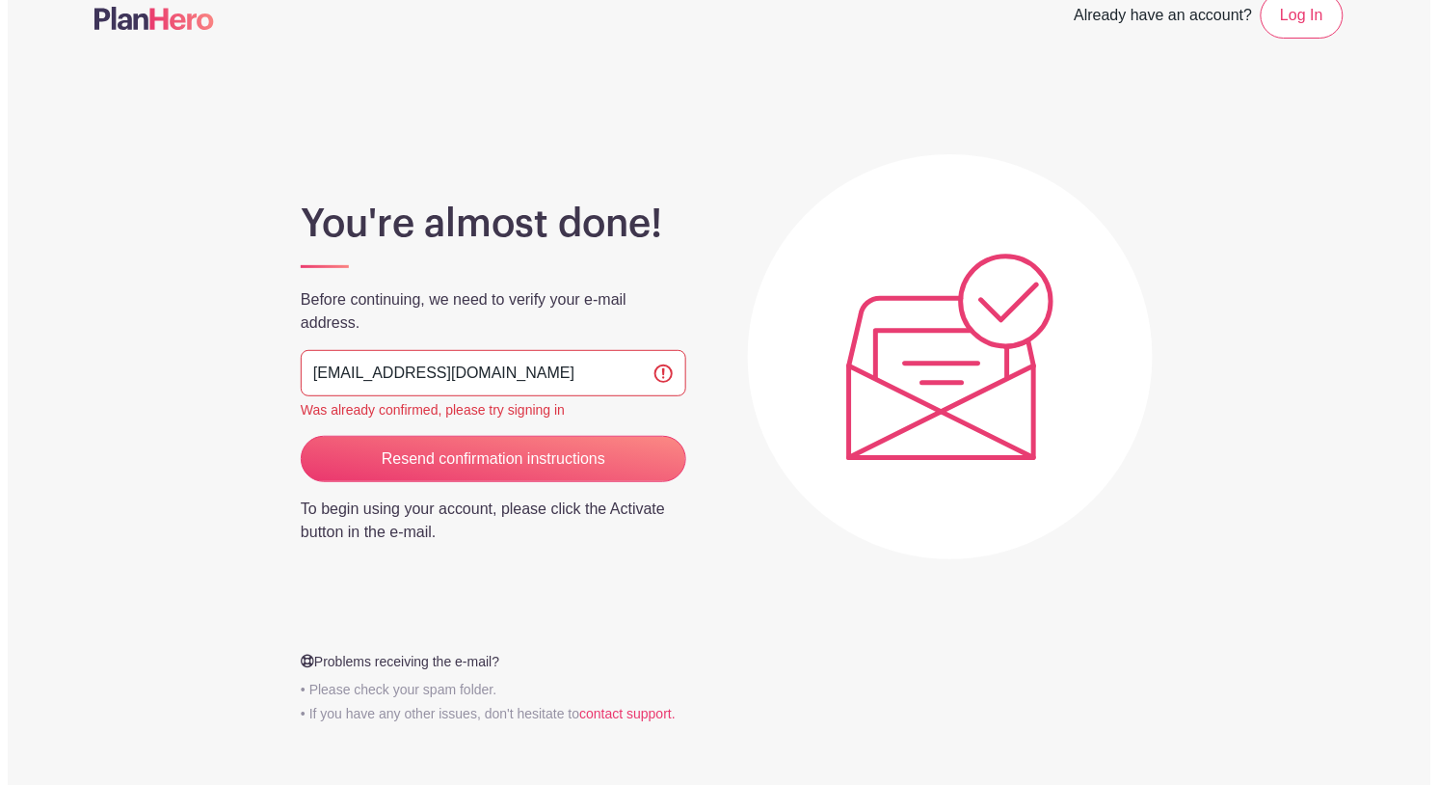
scroll to position [0, 0]
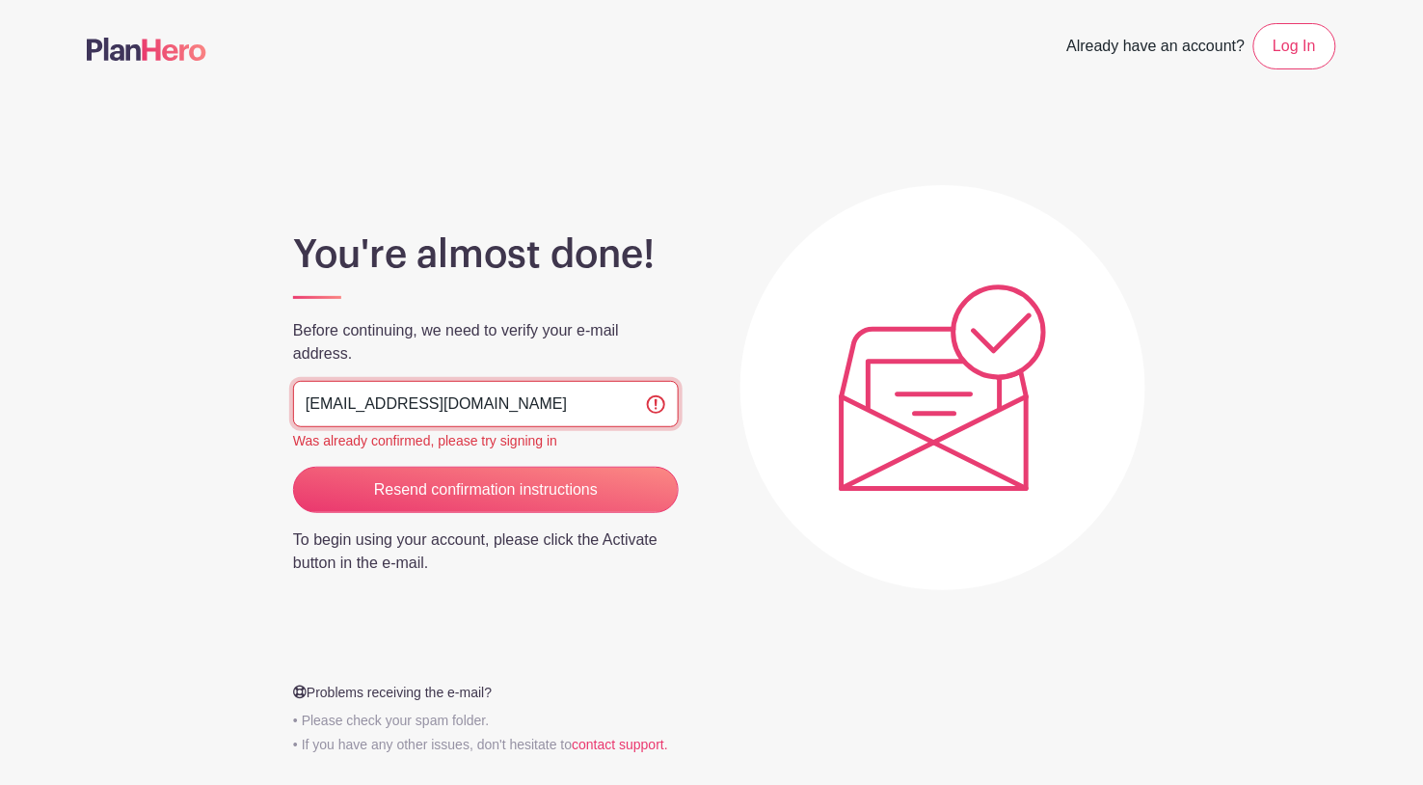
click at [521, 394] on input "[EMAIL_ADDRESS][DOMAIN_NAME]" at bounding box center [486, 404] width 386 height 46
click at [1297, 56] on link "Log In" at bounding box center [1294, 46] width 83 height 46
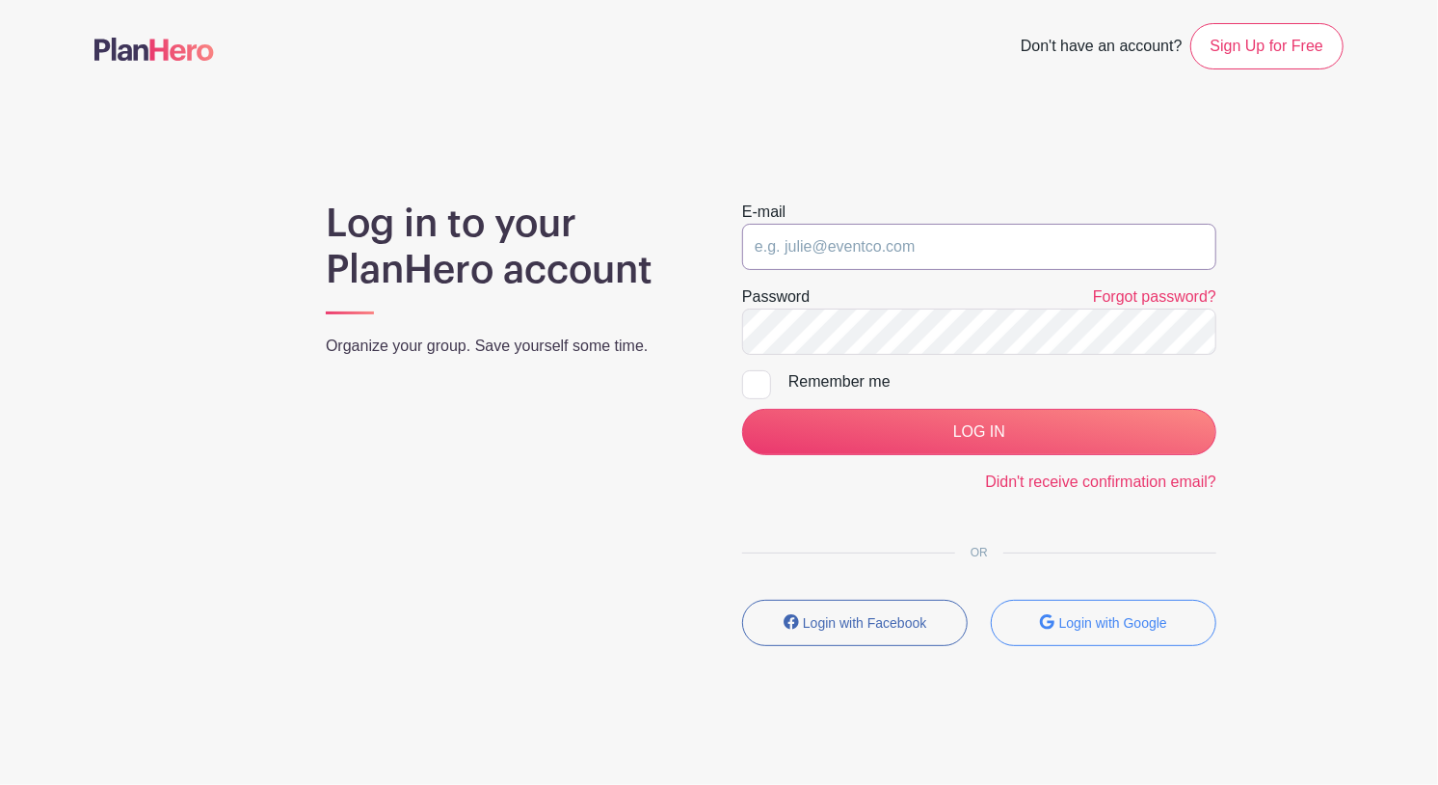
click at [797, 243] on input "email" at bounding box center [979, 247] width 474 height 46
type input "[EMAIL_ADDRESS][DOMAIN_NAME]"
click at [763, 392] on div at bounding box center [756, 384] width 29 height 29
click at [755, 383] on input "Remember me" at bounding box center [748, 376] width 13 height 13
checkbox input "true"
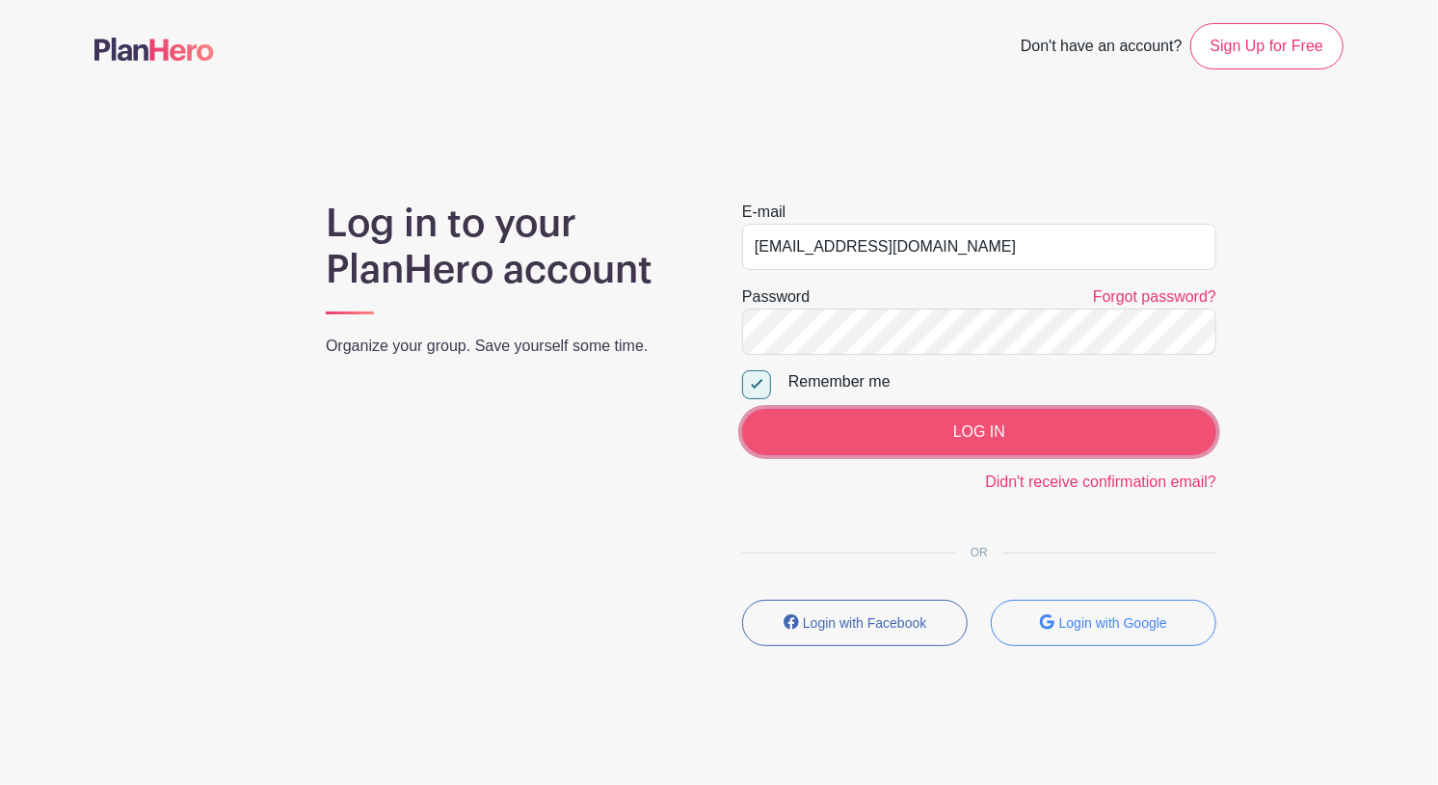
click at [957, 426] on input "LOG IN" at bounding box center [979, 432] width 474 height 46
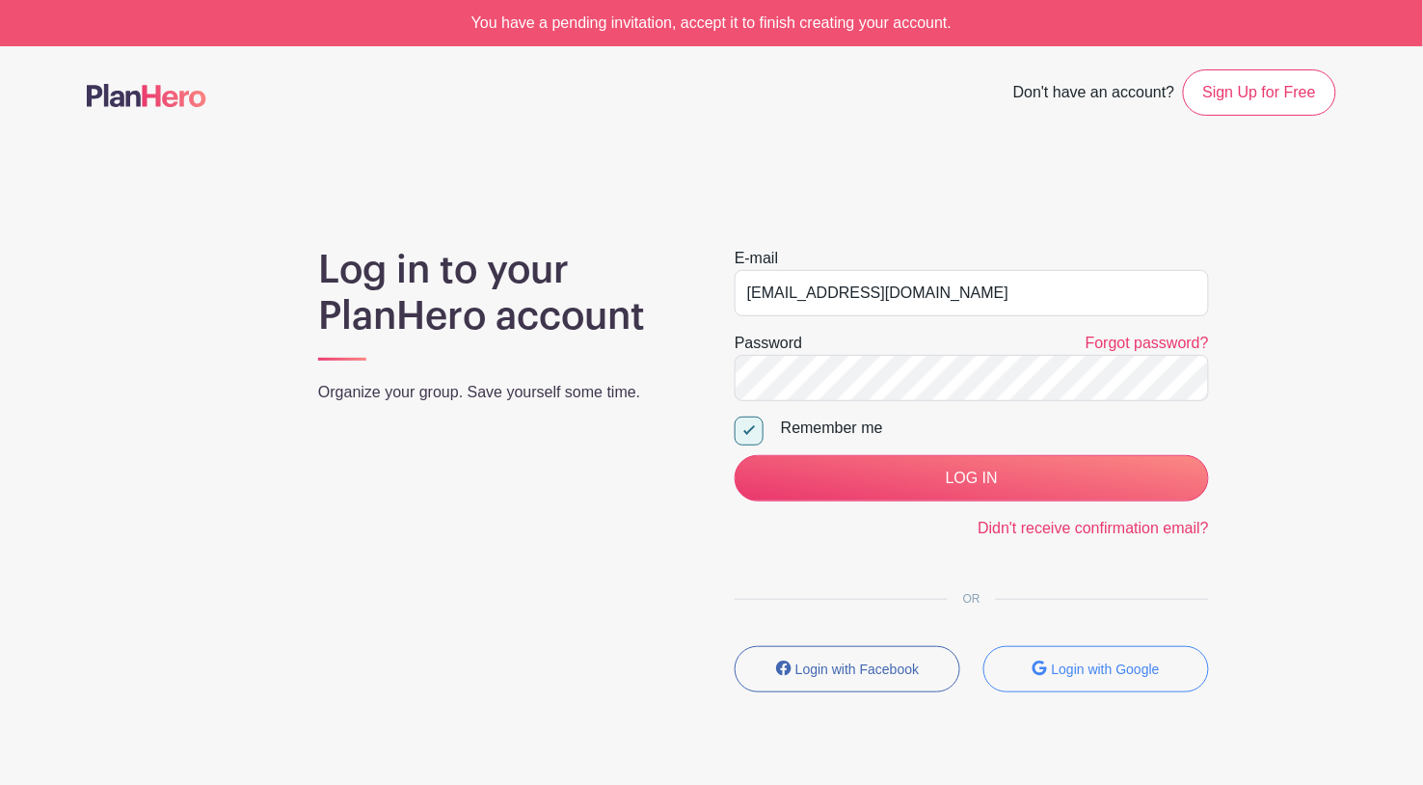
click at [746, 22] on div "You have a pending invitation, accept it to finish creating your account." at bounding box center [711, 23] width 1423 height 46
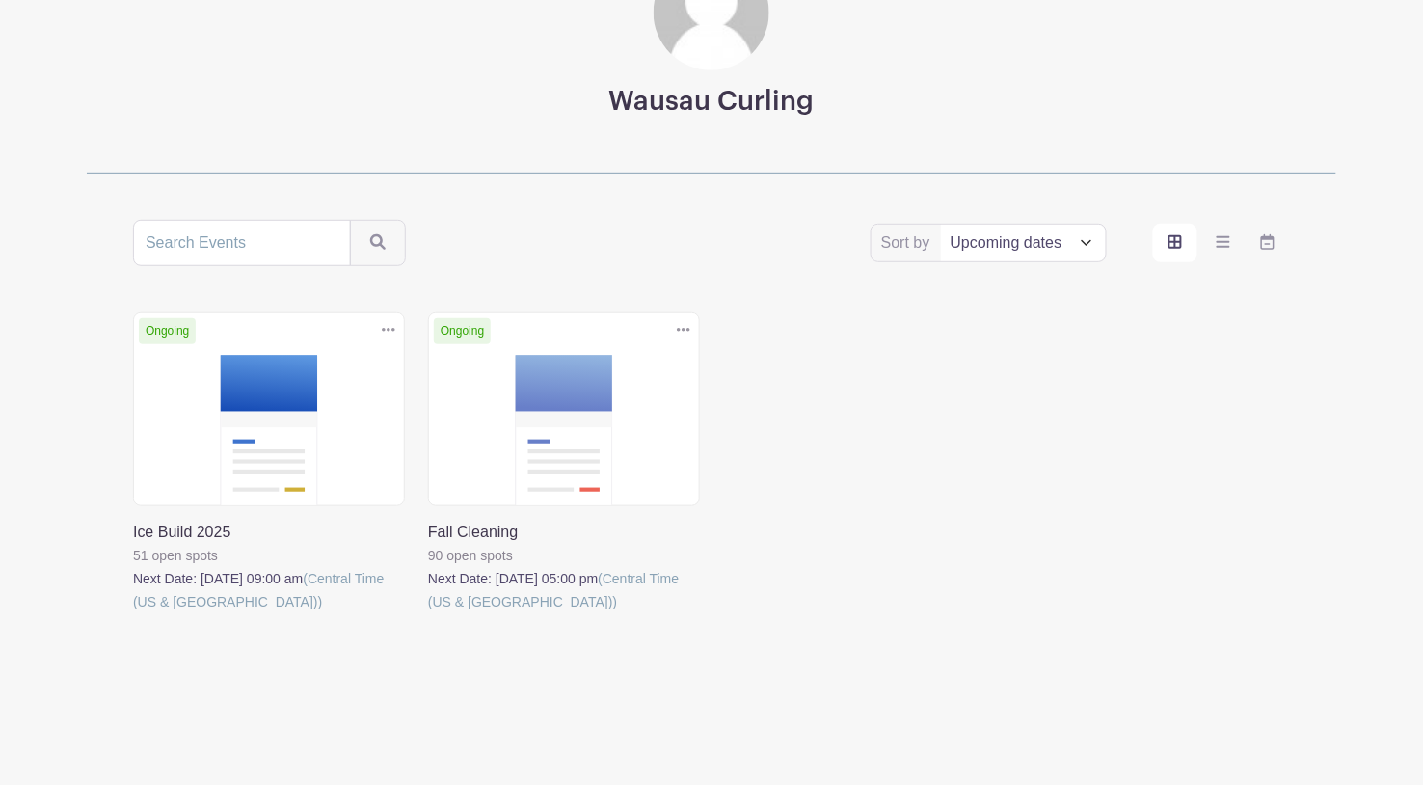
scroll to position [186, 0]
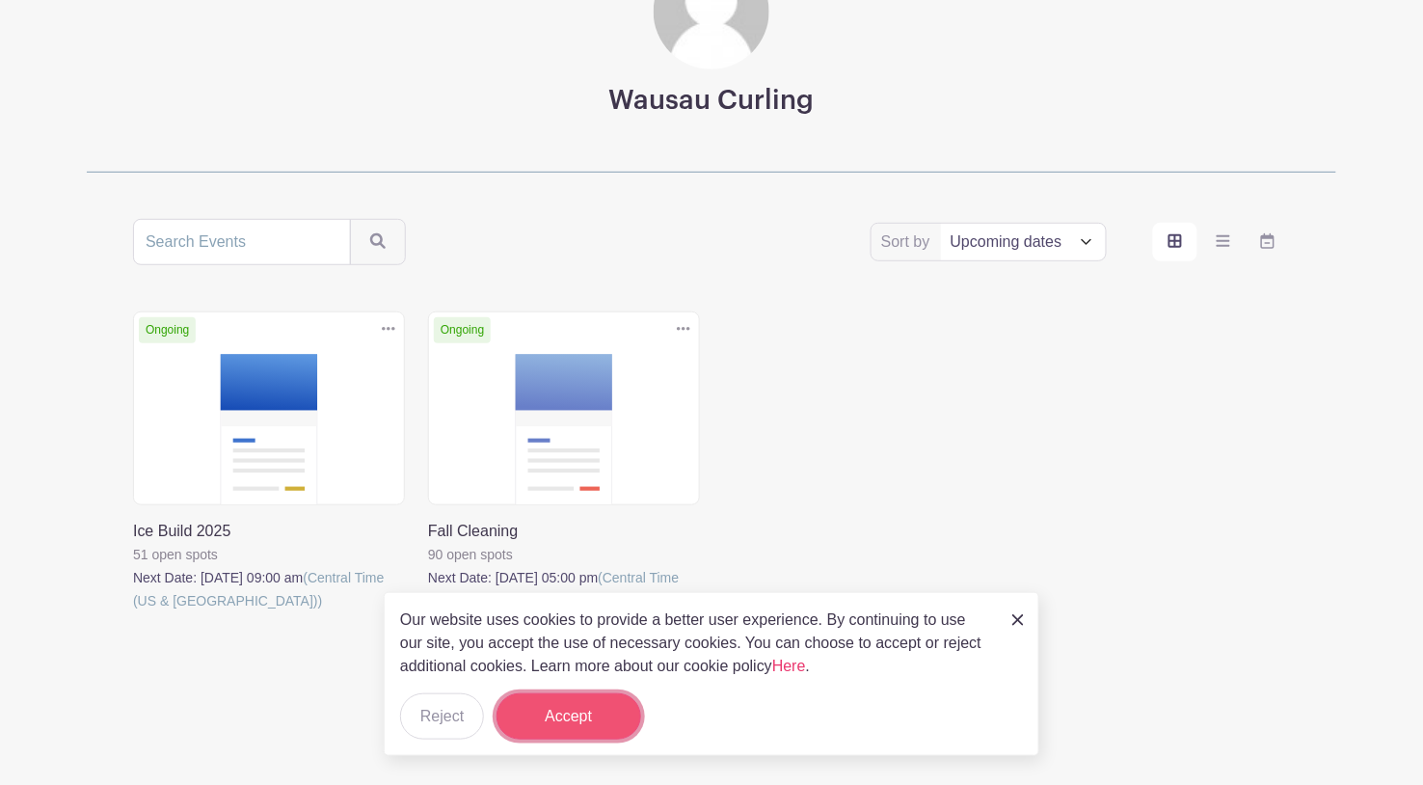
click at [554, 718] on button "Accept" at bounding box center [568, 716] width 145 height 46
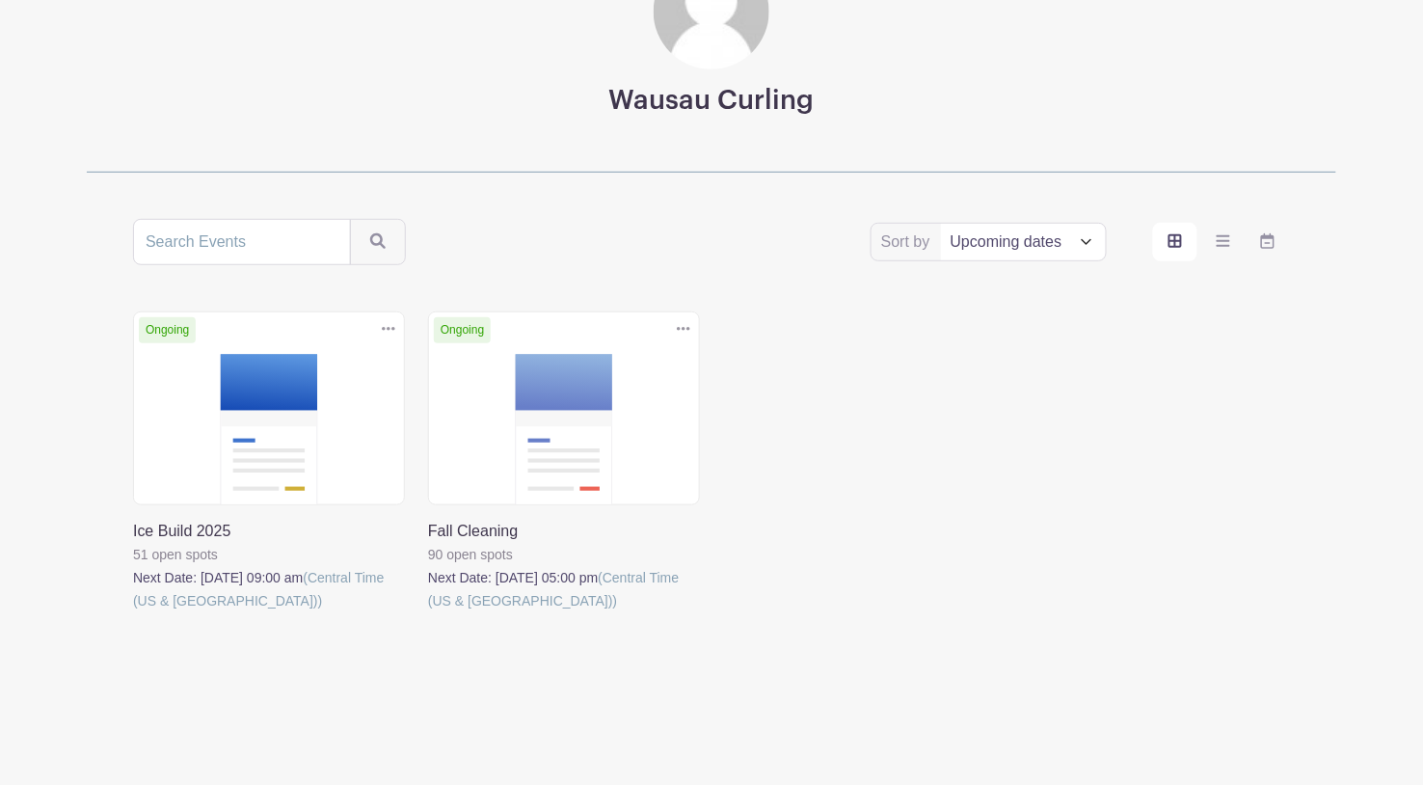
click at [1087, 245] on select "Title Recently modified Newest Upcoming dates" at bounding box center [1023, 242] width 165 height 37
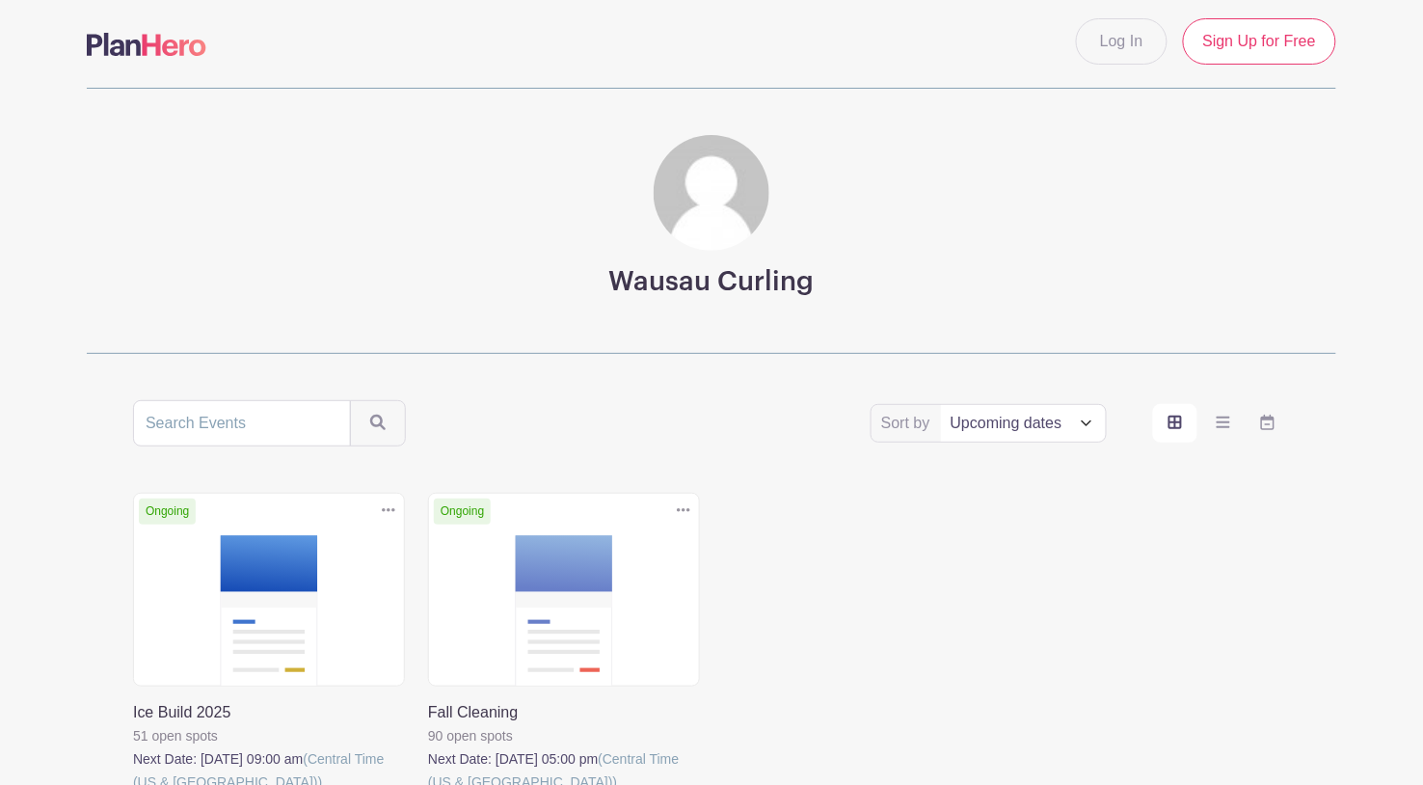
scroll to position [0, 0]
